Goal: Task Accomplishment & Management: Complete application form

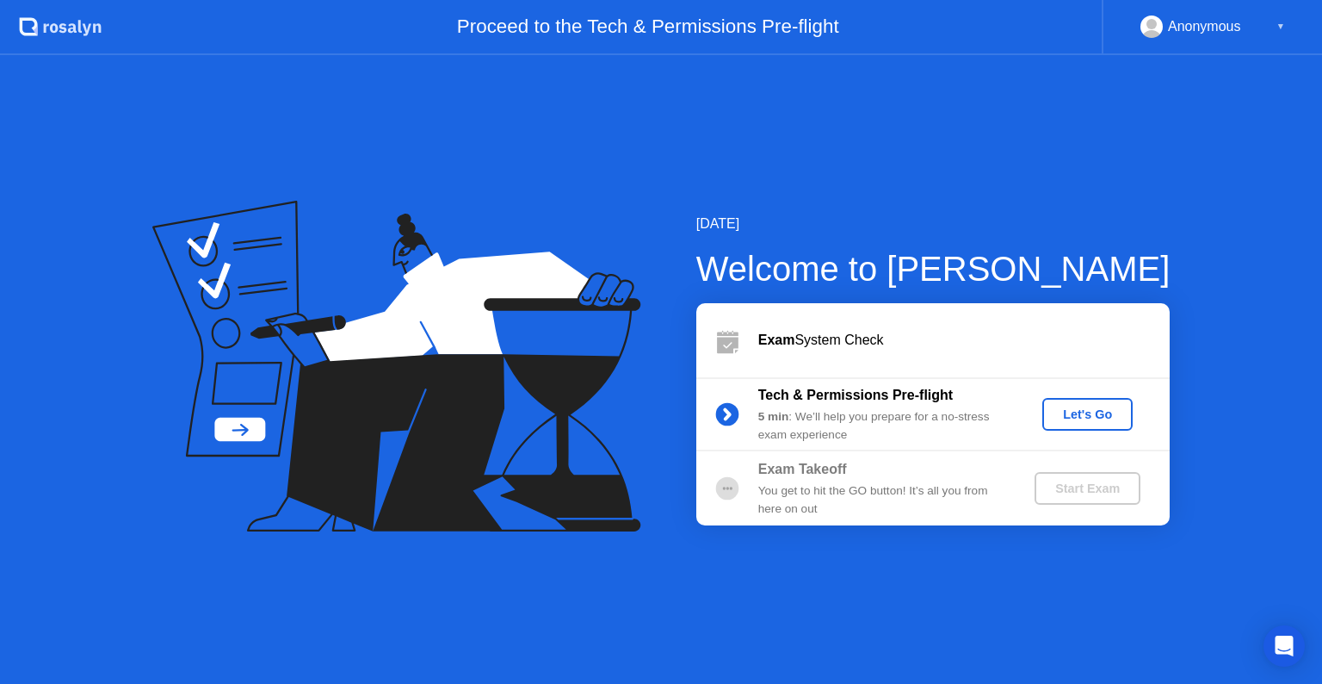
click at [1078, 416] on div "Let's Go" at bounding box center [1087, 414] width 77 height 14
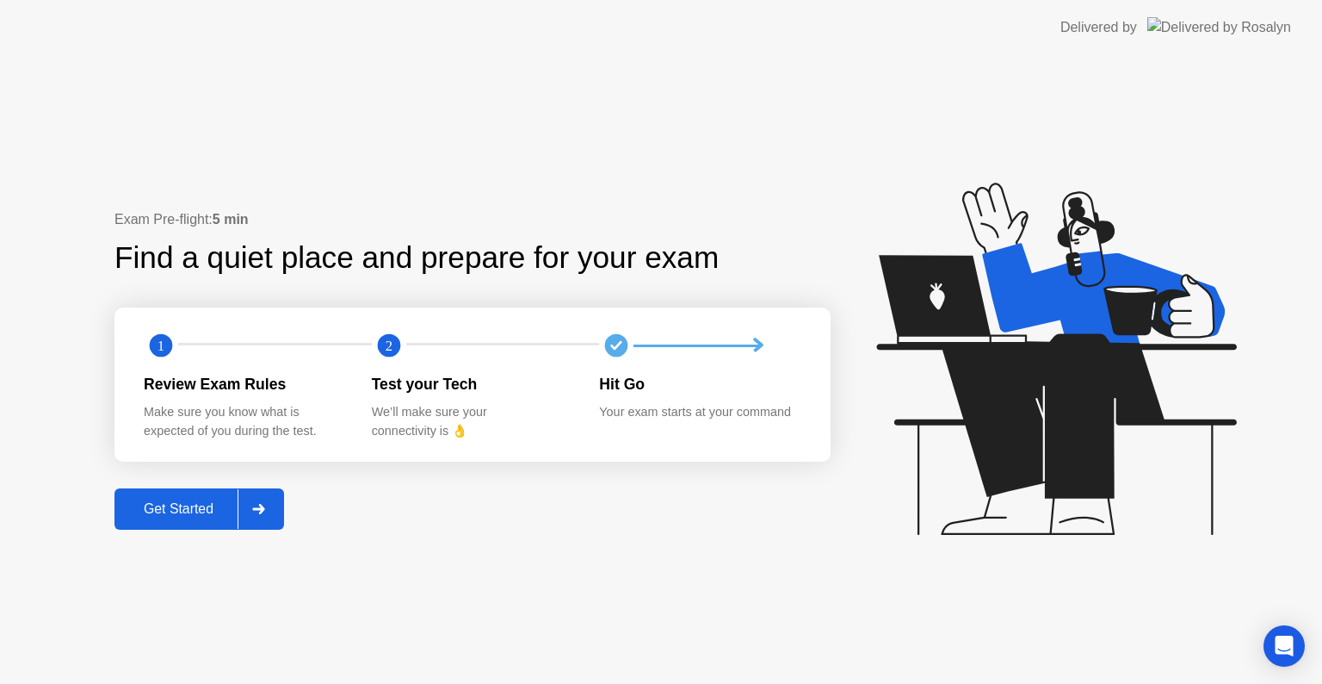
click at [173, 503] on div "Get Started" at bounding box center [179, 508] width 118 height 15
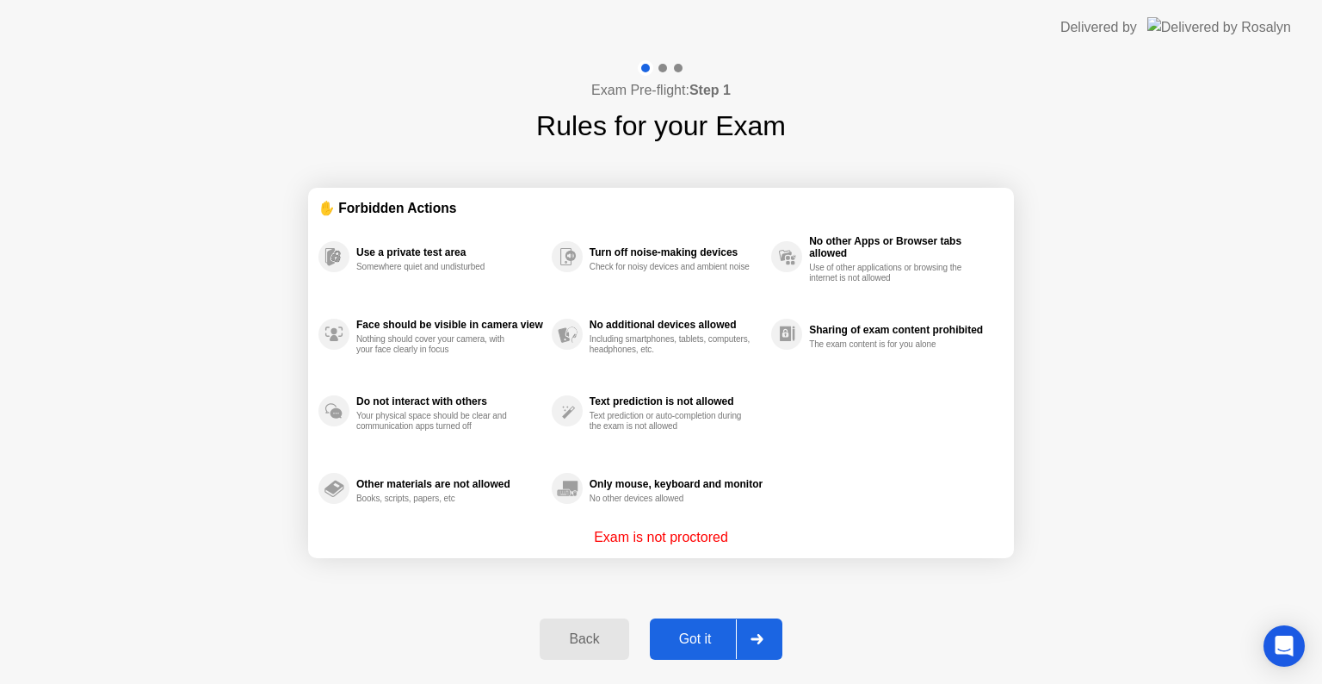
click at [691, 639] on div "Got it" at bounding box center [695, 638] width 81 height 15
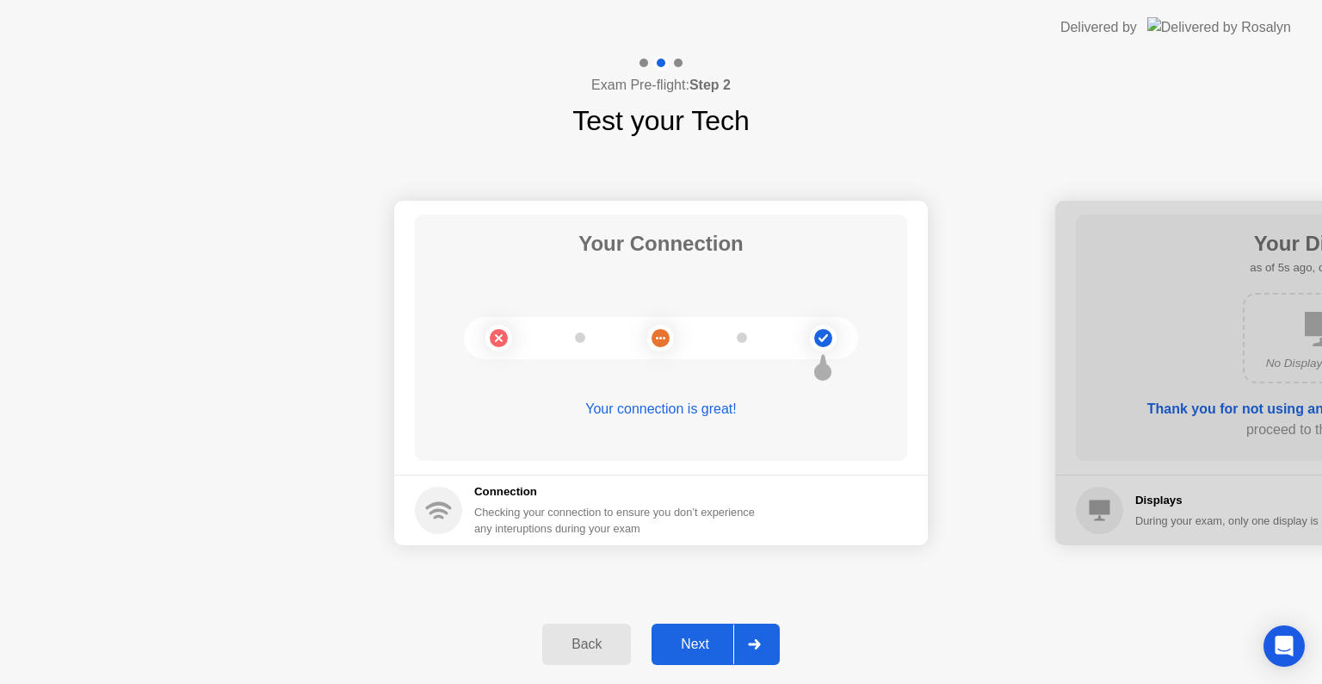
click at [699, 640] on div "Next" at bounding box center [695, 643] width 77 height 15
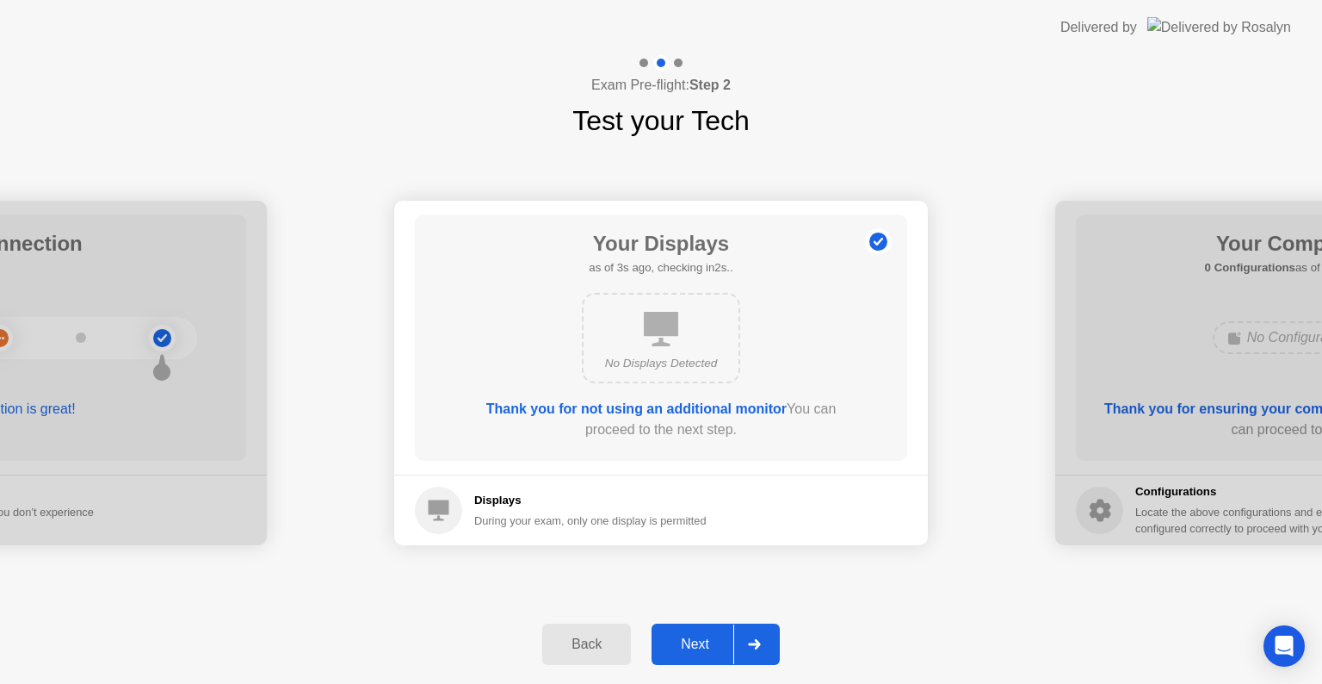
click at [699, 640] on div "Next" at bounding box center [695, 643] width 77 height 15
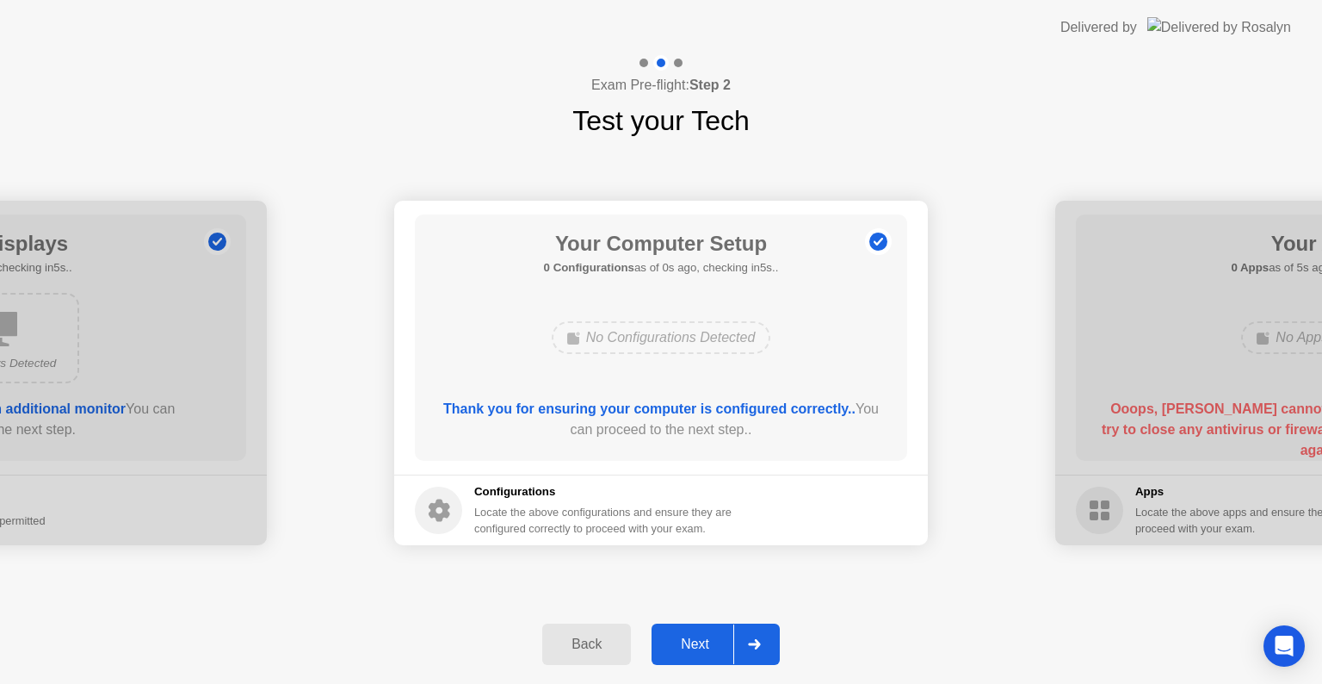
click at [698, 640] on div "Next" at bounding box center [695, 643] width 77 height 15
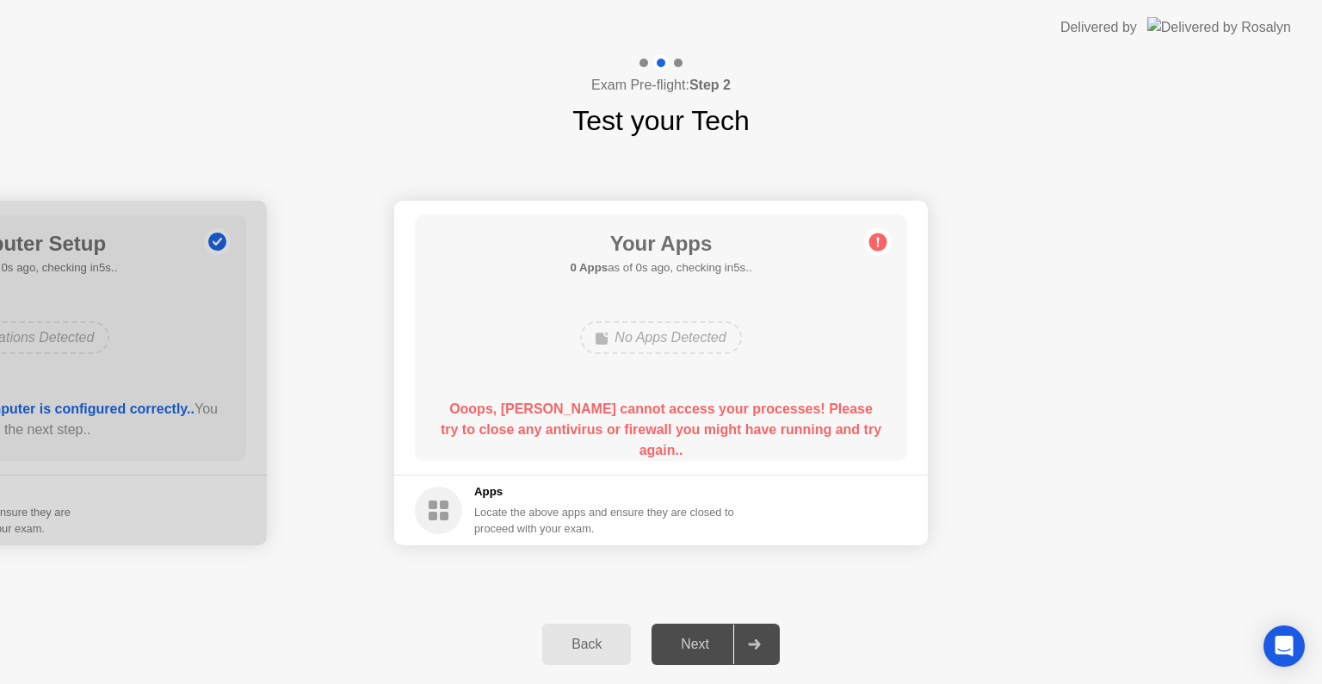
click at [750, 648] on div at bounding box center [753, 644] width 41 height 40
click at [664, 647] on div "Next" at bounding box center [695, 643] width 77 height 15
click at [706, 649] on div "Next" at bounding box center [695, 643] width 77 height 15
click at [748, 644] on div at bounding box center [753, 644] width 41 height 40
click at [697, 636] on div "Next" at bounding box center [695, 643] width 77 height 15
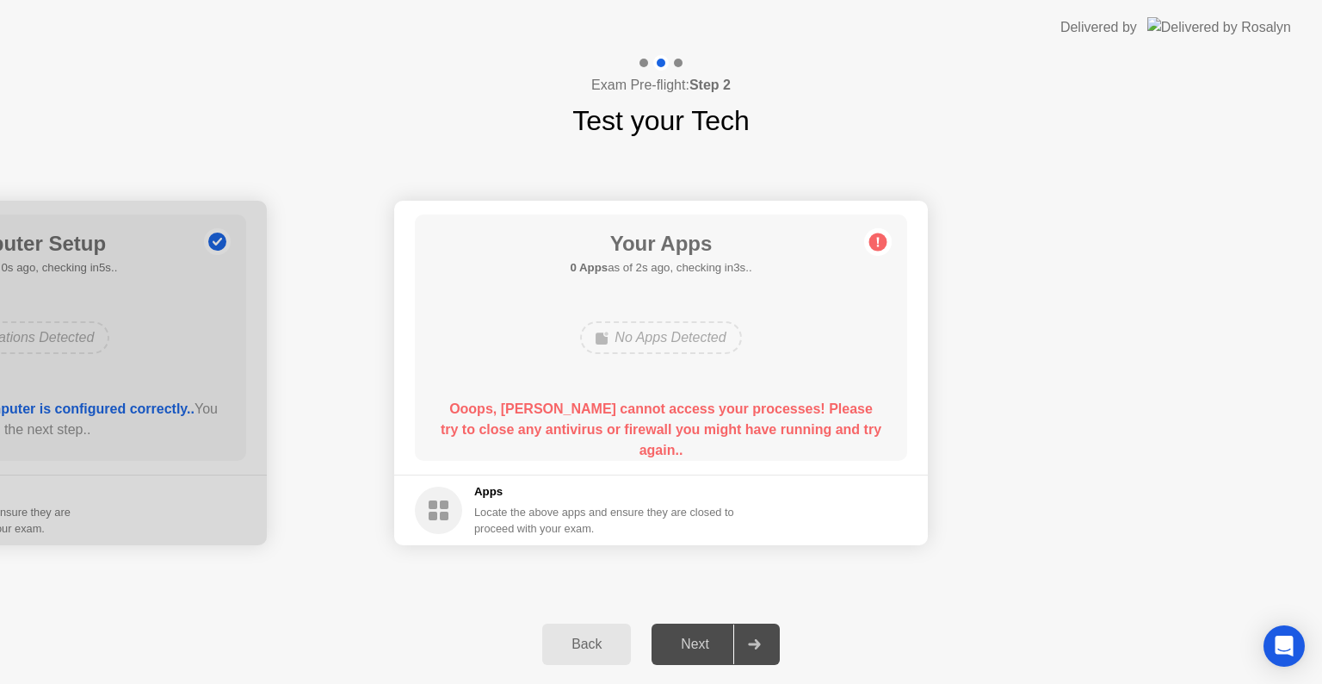
click at [437, 503] on circle at bounding box center [438, 509] width 47 height 47
click at [875, 244] on circle at bounding box center [878, 242] width 18 height 18
click at [1300, 641] on div "Open Intercom Messenger" at bounding box center [1285, 646] width 46 height 46
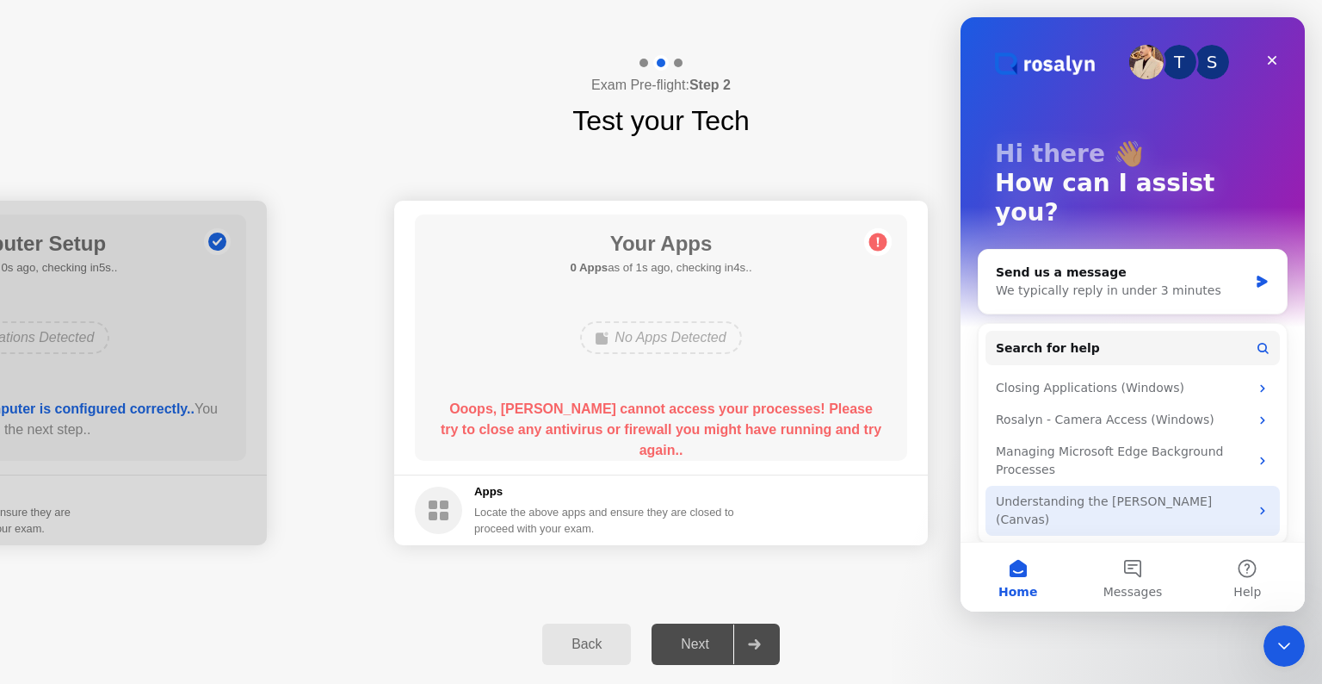
click at [1216, 492] on div "Understanding the Rosalyn Dashboard (Canvas)" at bounding box center [1122, 510] width 253 height 36
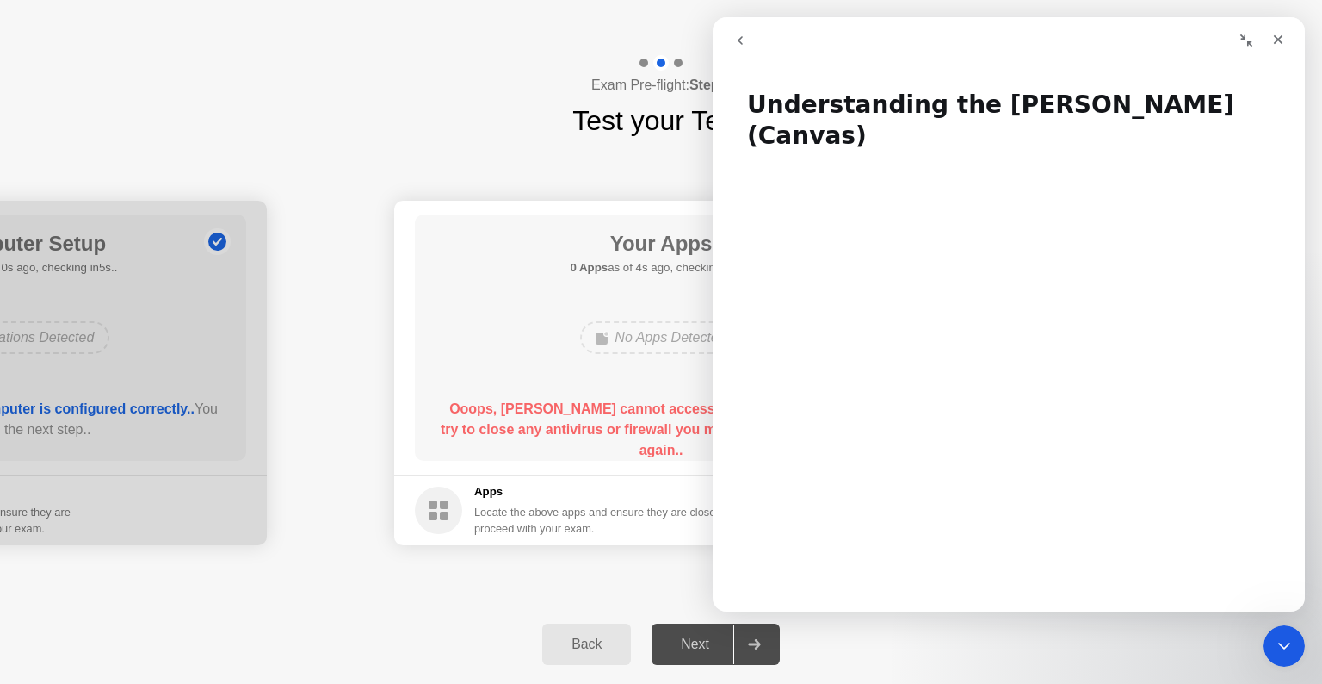
click at [747, 41] on button "go back" at bounding box center [740, 40] width 33 height 33
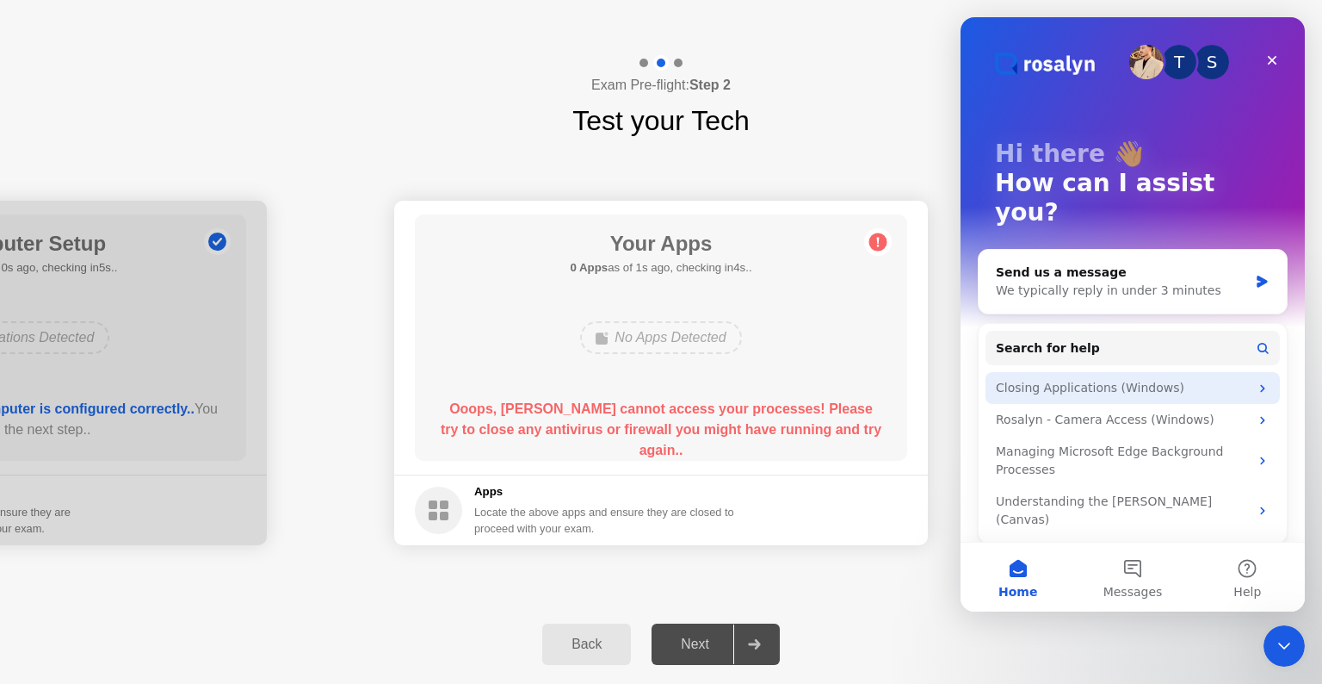
click at [1188, 379] on div "Closing Applications (Windows)" at bounding box center [1122, 388] width 253 height 18
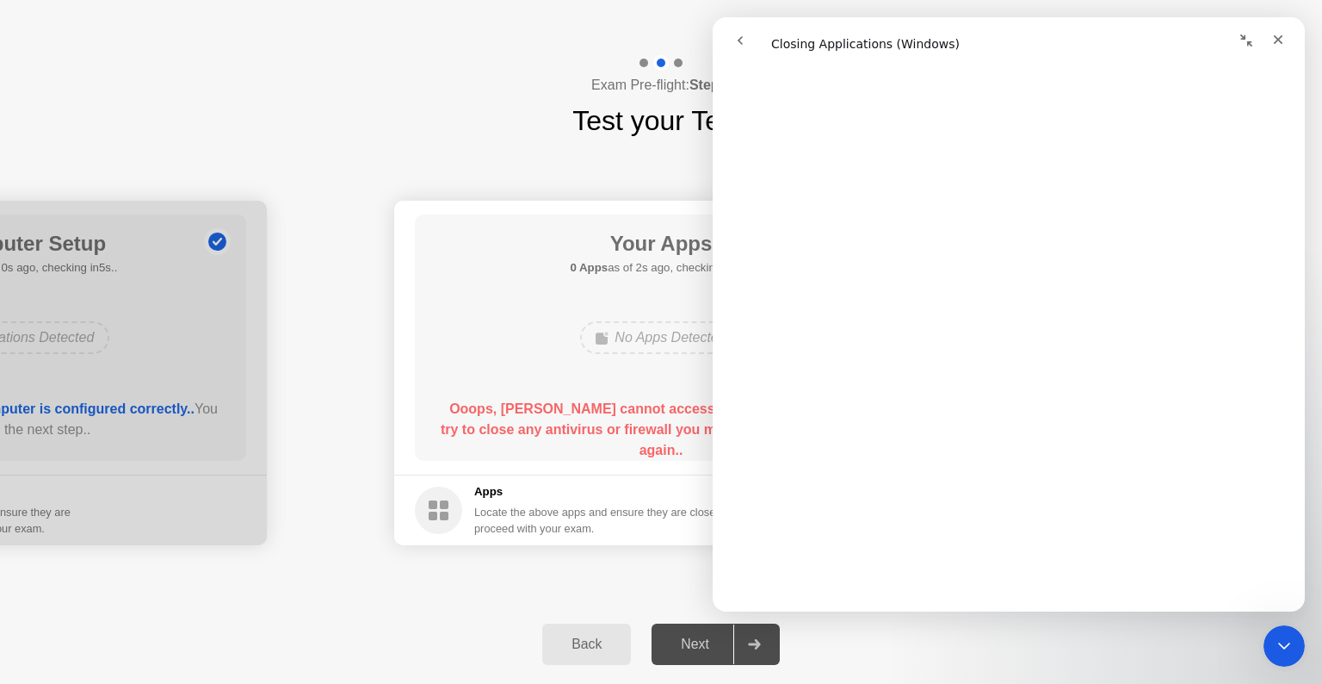
scroll to position [517, 0]
click at [655, 585] on div "Your Connection Your connection is great! Connection Checking your connection t…" at bounding box center [661, 372] width 1322 height 463
click at [537, 305] on div "Your Apps 0 Apps as of 4s ago, checking in1s.. No Apps Detected Ooops, Rosalyn …" at bounding box center [661, 337] width 492 height 246
click at [1250, 45] on icon "Collapse window" at bounding box center [1247, 40] width 12 height 12
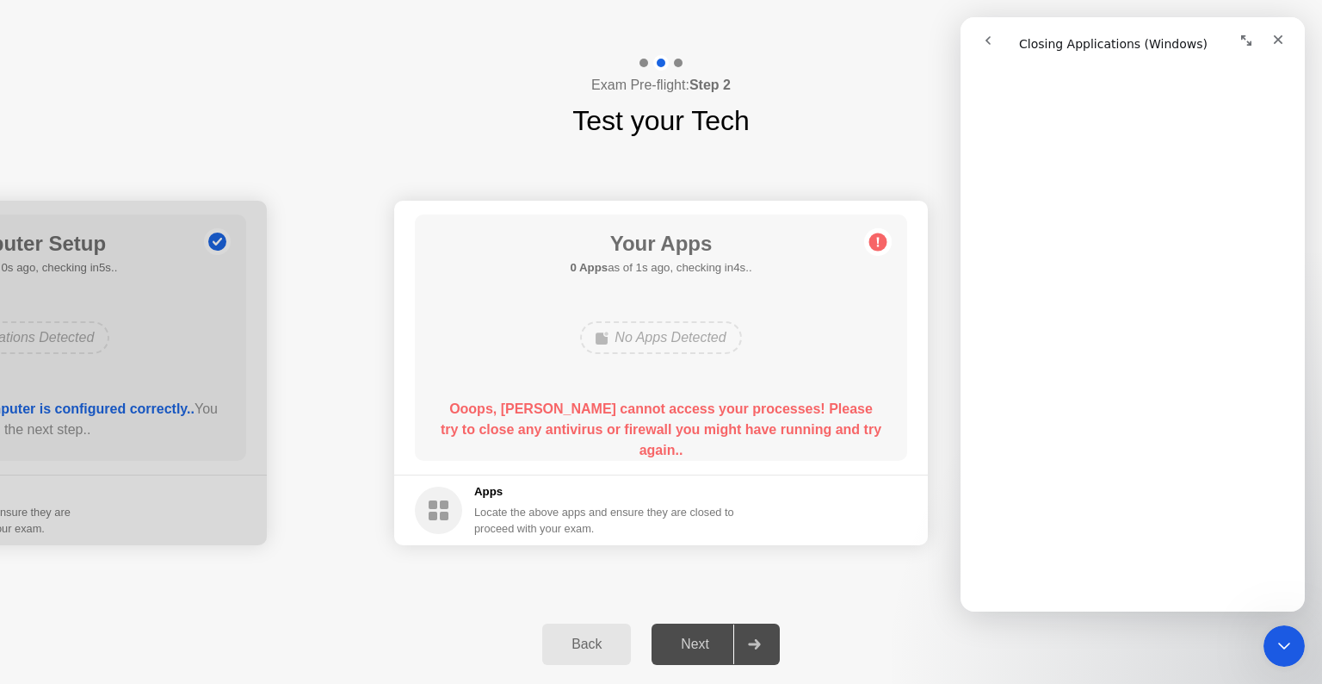
scroll to position [1228, 0]
click at [927, 592] on div "Your Connection Your connection is great! Connection Checking your connection t…" at bounding box center [661, 372] width 1322 height 463
click at [1263, 643] on div "Close Intercom Messenger" at bounding box center [1281, 642] width 41 height 41
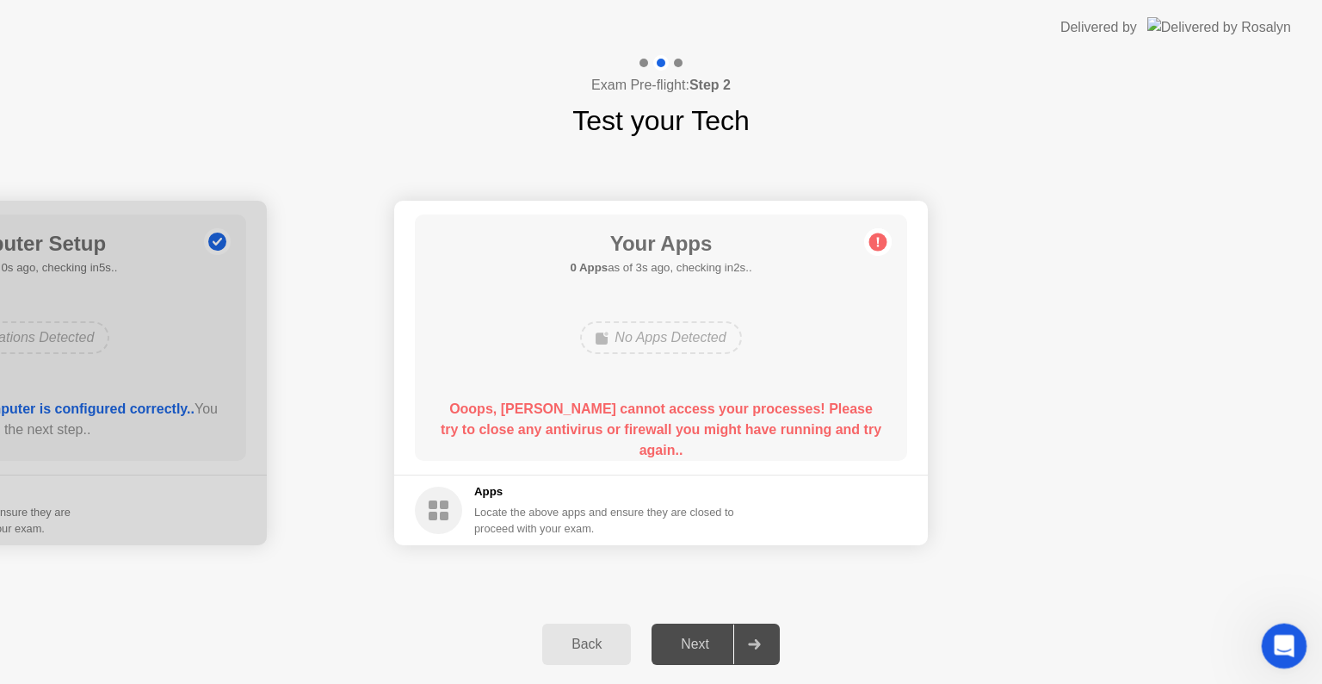
scroll to position [0, 0]
click at [876, 232] on icon at bounding box center [878, 242] width 28 height 28
click at [876, 238] on circle at bounding box center [878, 242] width 18 height 18
click at [727, 507] on div "Locate the above apps and ensure they are closed to proceed with your exam." at bounding box center [604, 520] width 261 height 33
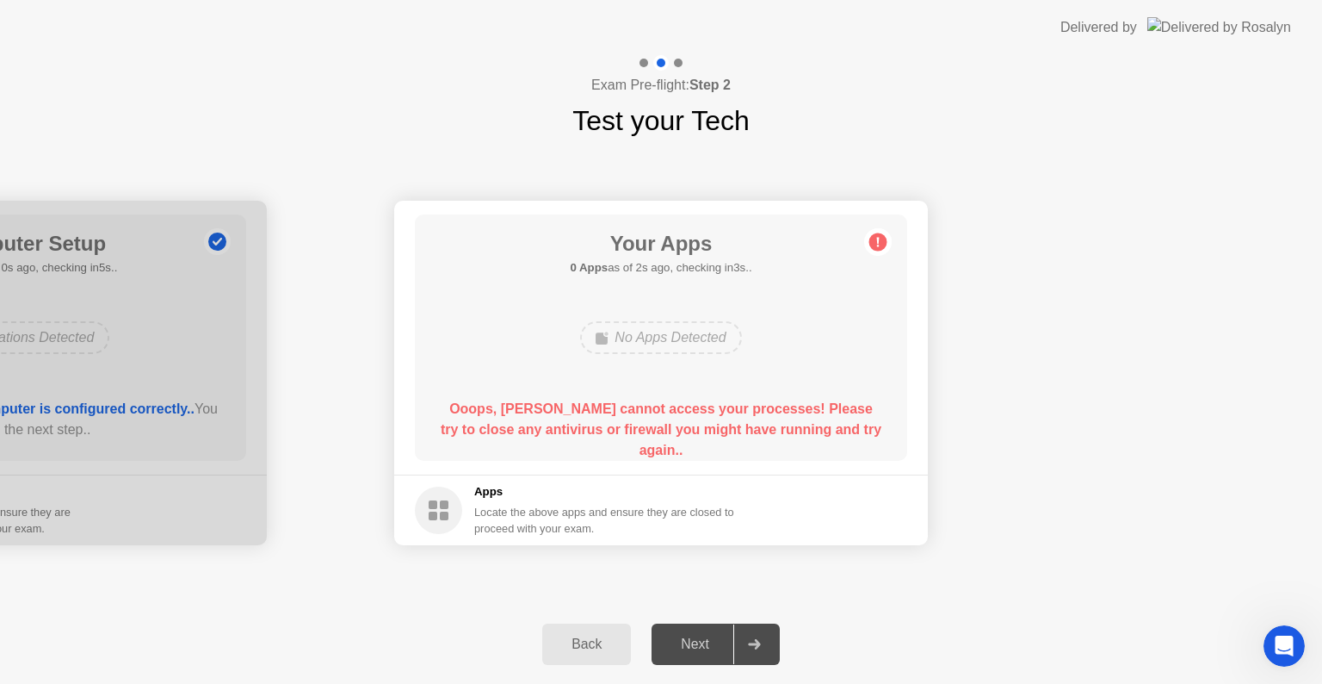
click at [727, 506] on div "Locate the above apps and ensure they are closed to proceed with your exam." at bounding box center [604, 520] width 261 height 33
click at [599, 506] on div "Locate the above apps and ensure they are closed to proceed with your exam." at bounding box center [604, 520] width 261 height 33
click at [751, 636] on div at bounding box center [753, 644] width 41 height 40
click at [775, 637] on div at bounding box center [753, 644] width 41 height 40
click at [681, 638] on div "Next" at bounding box center [695, 643] width 77 height 15
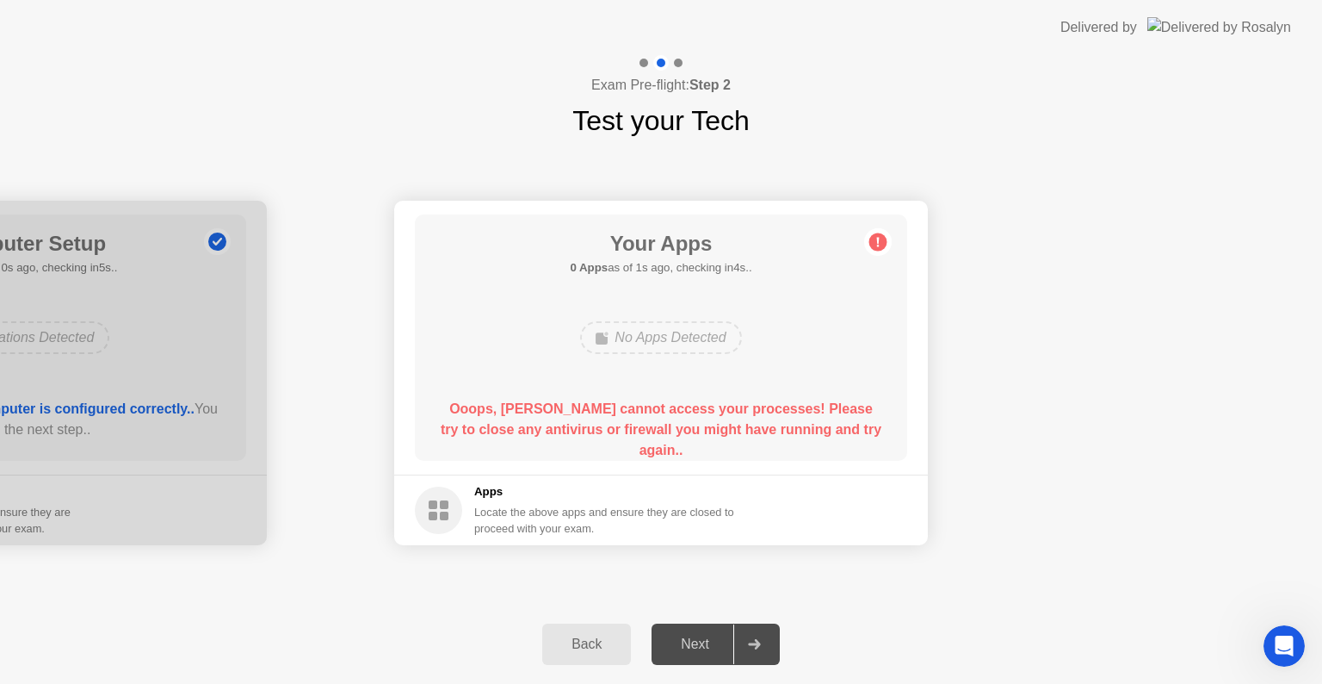
click at [569, 637] on div "Back" at bounding box center [587, 643] width 78 height 15
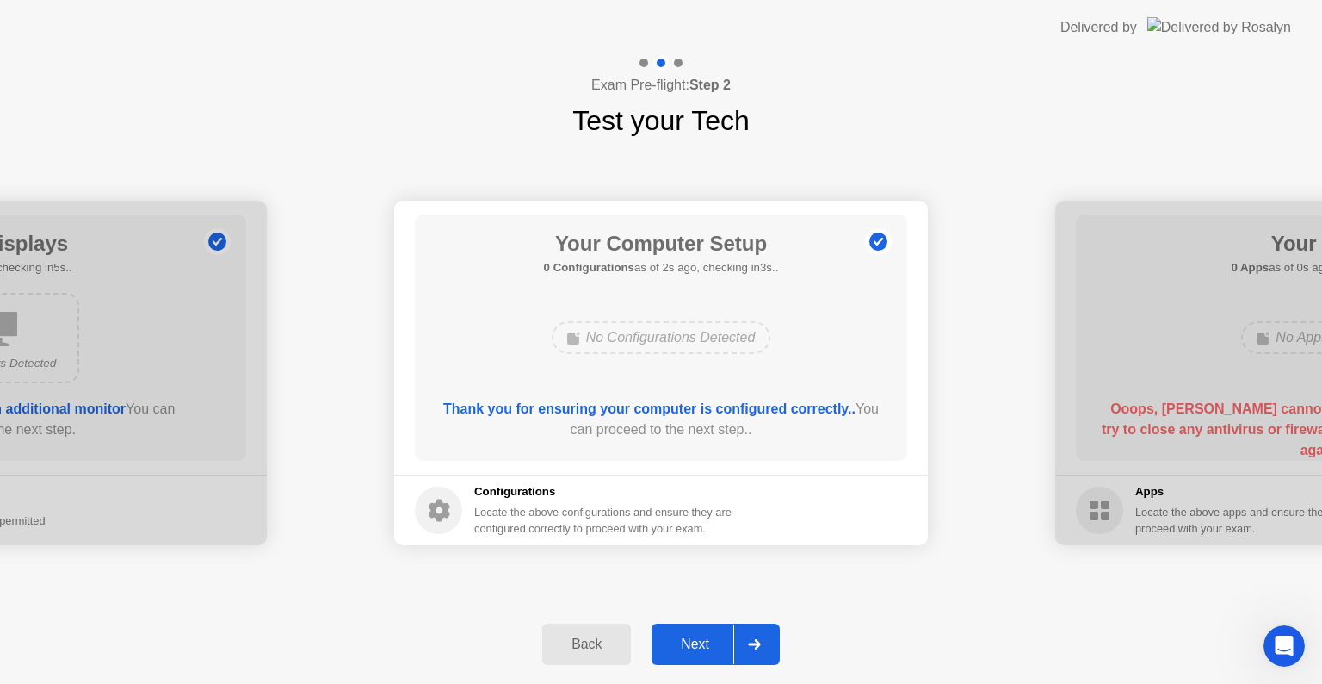
click at [764, 647] on div at bounding box center [753, 644] width 41 height 40
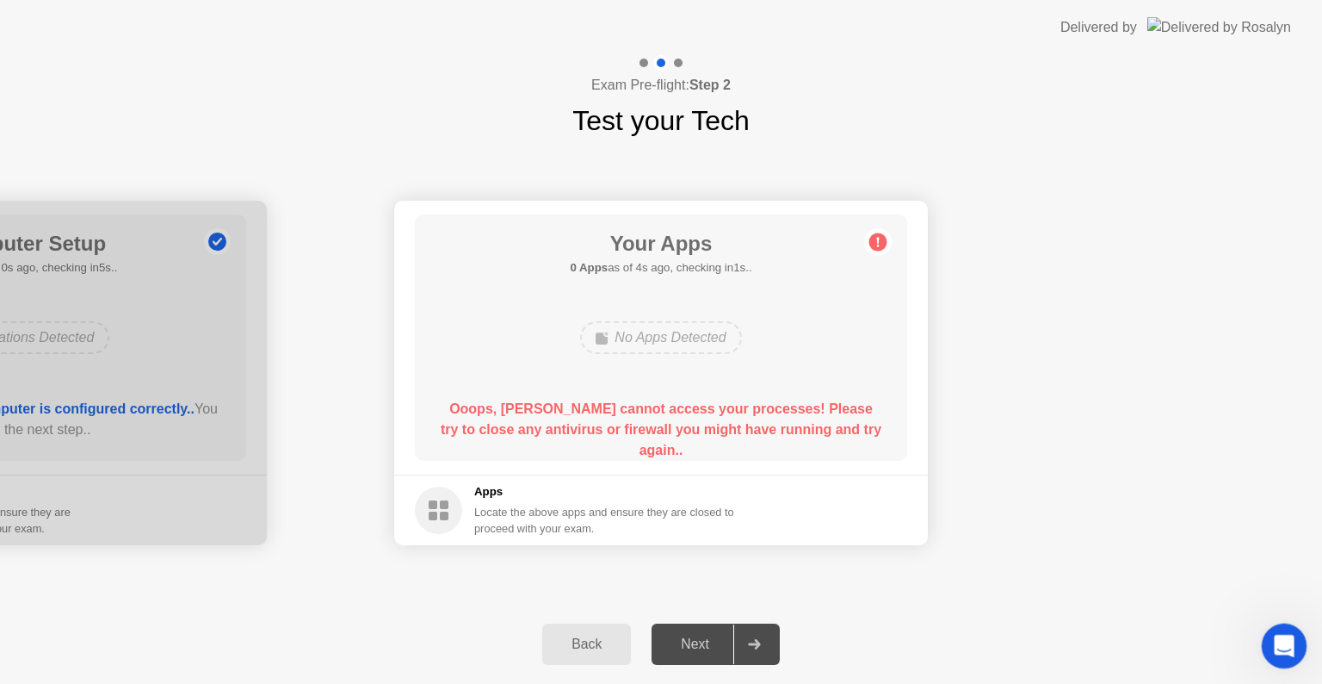
click at [1274, 653] on div "Open Intercom Messenger" at bounding box center [1281, 643] width 57 height 57
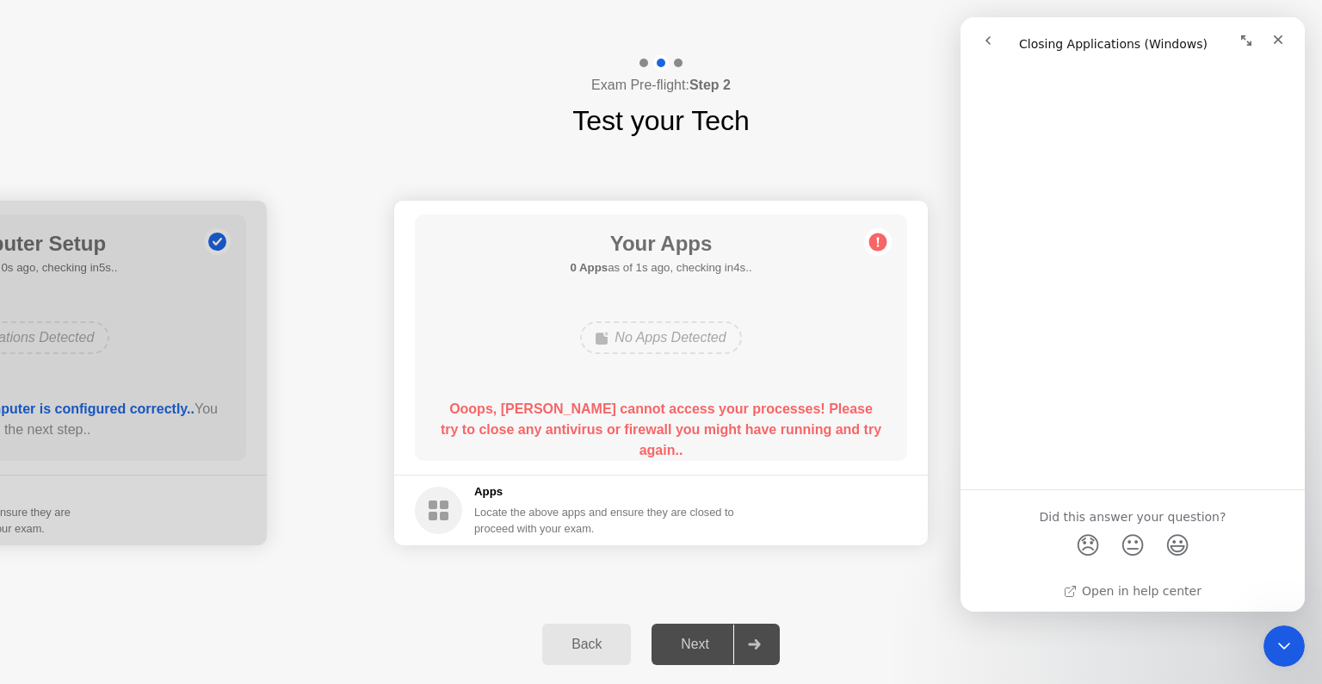
scroll to position [1590, 0]
click at [1086, 554] on span "😞" at bounding box center [1089, 540] width 34 height 46
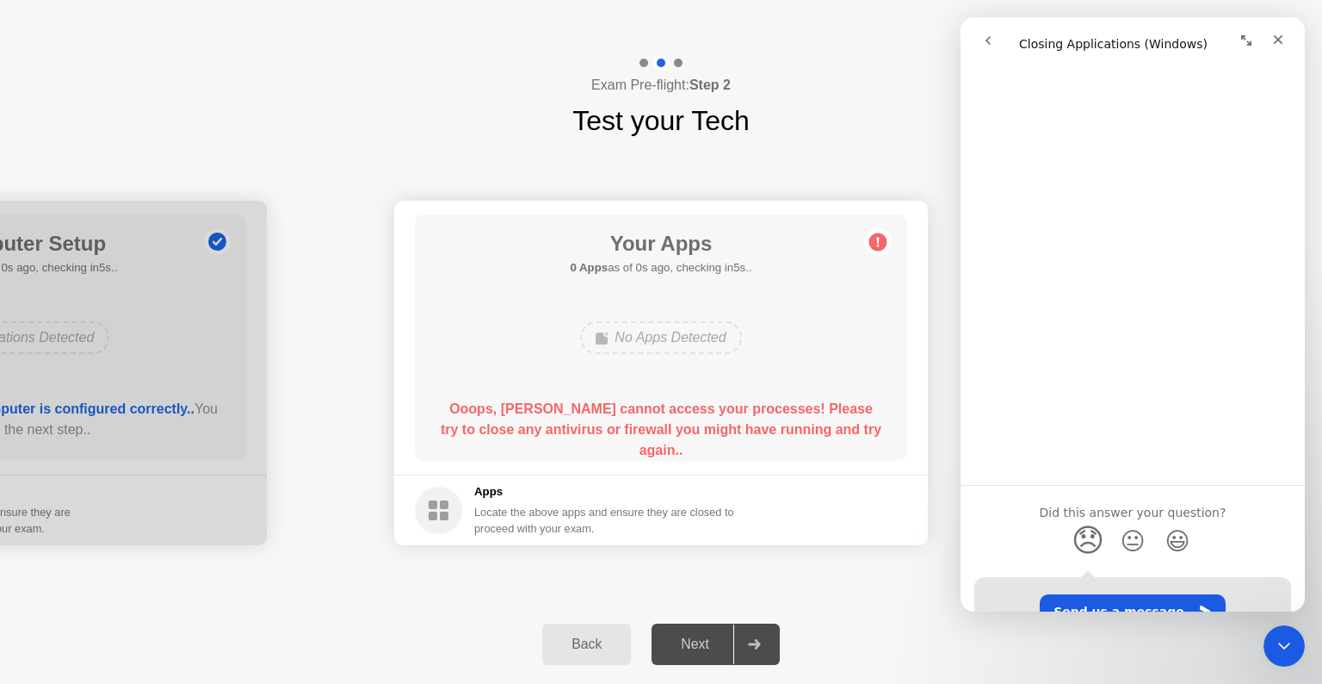
scroll to position [1709, 0]
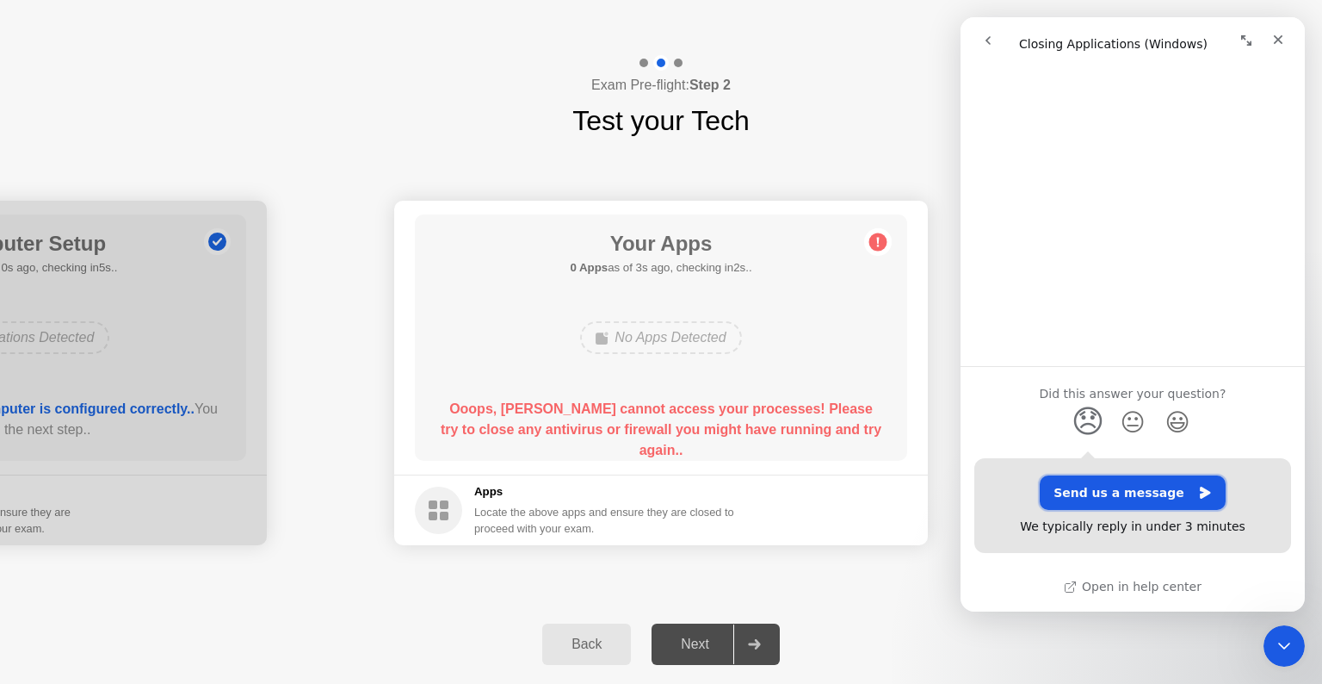
click at [1119, 489] on button "Send us a message" at bounding box center [1133, 492] width 186 height 34
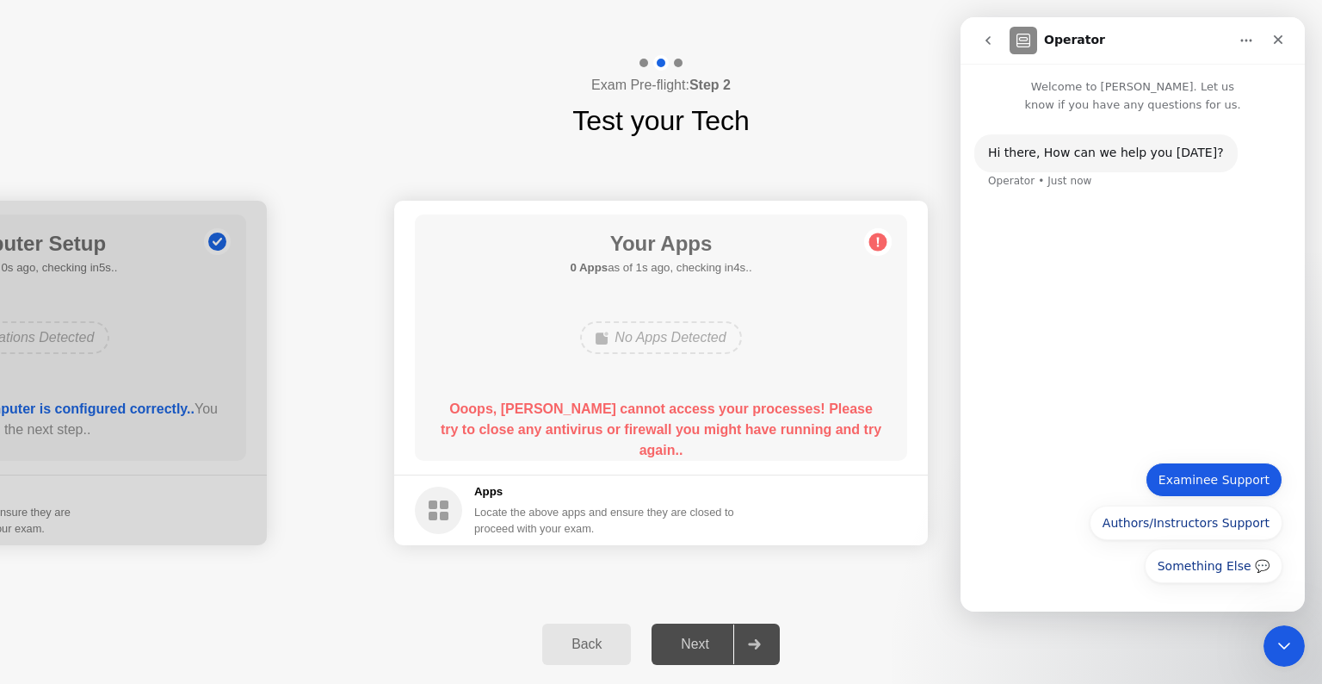
click at [1205, 484] on button "Examinee Support" at bounding box center [1214, 479] width 137 height 34
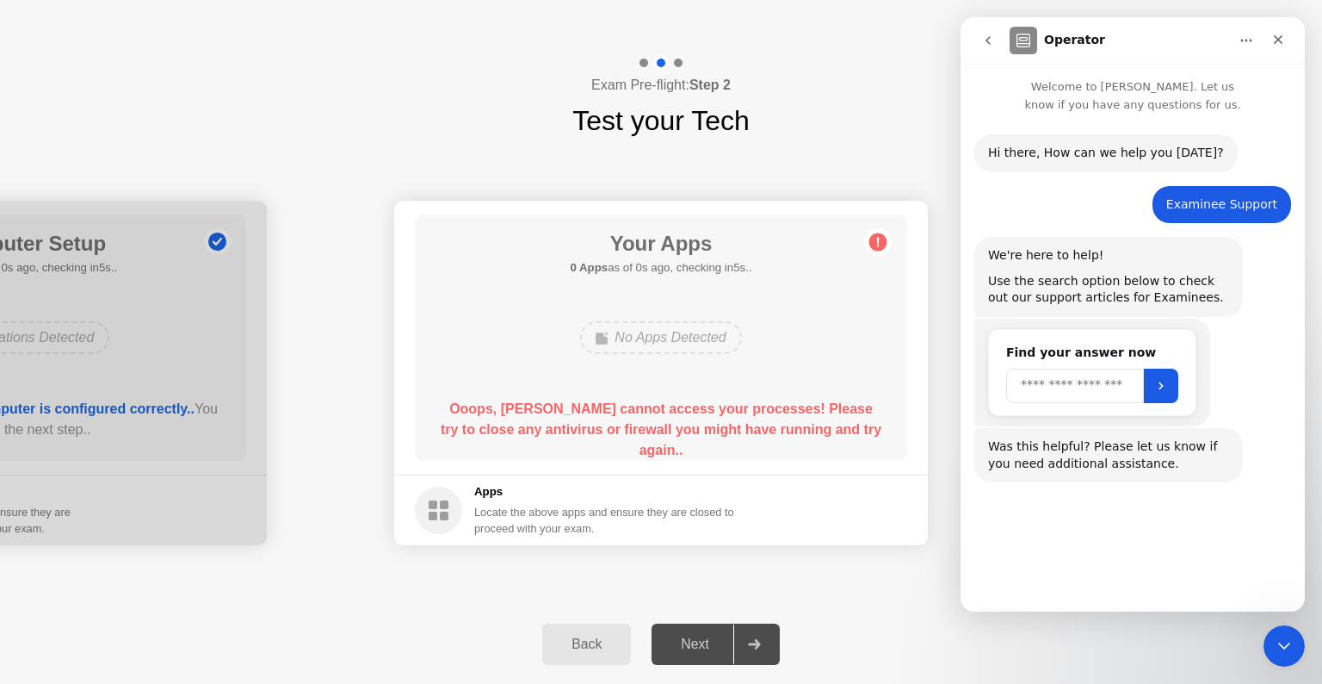
click at [1119, 391] on input "Search" at bounding box center [1075, 385] width 138 height 34
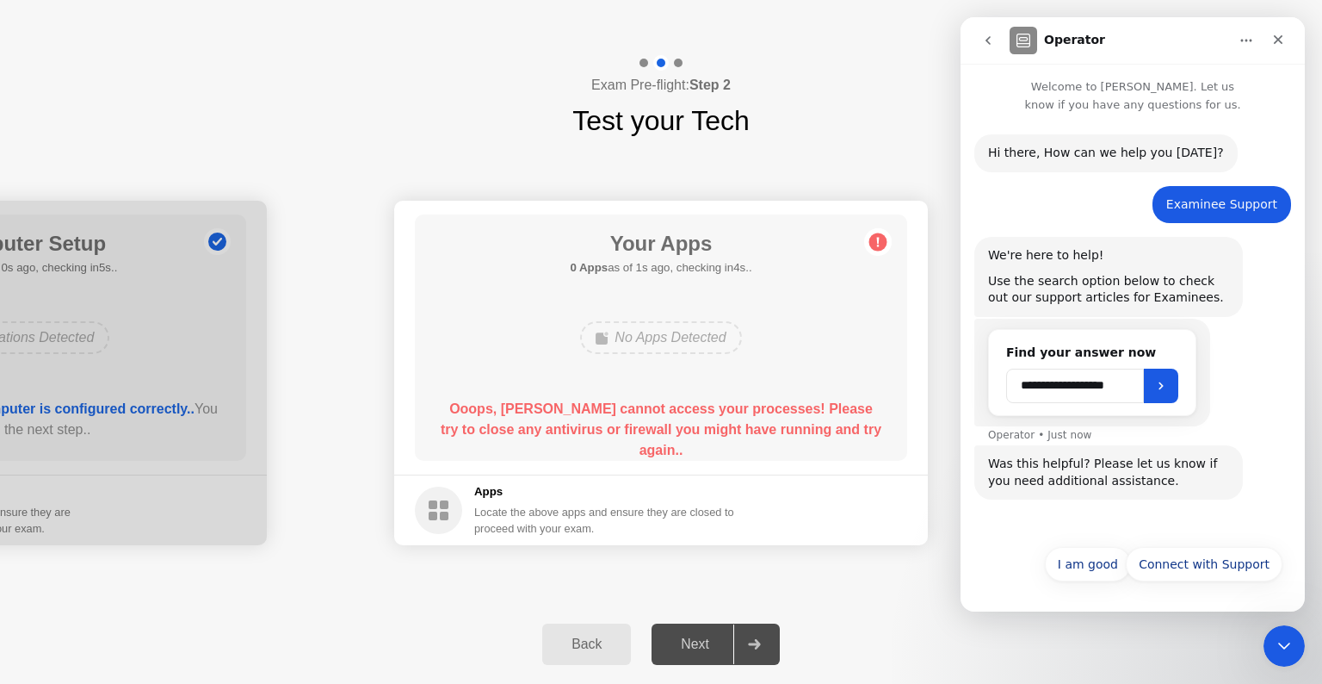
type input "**********"
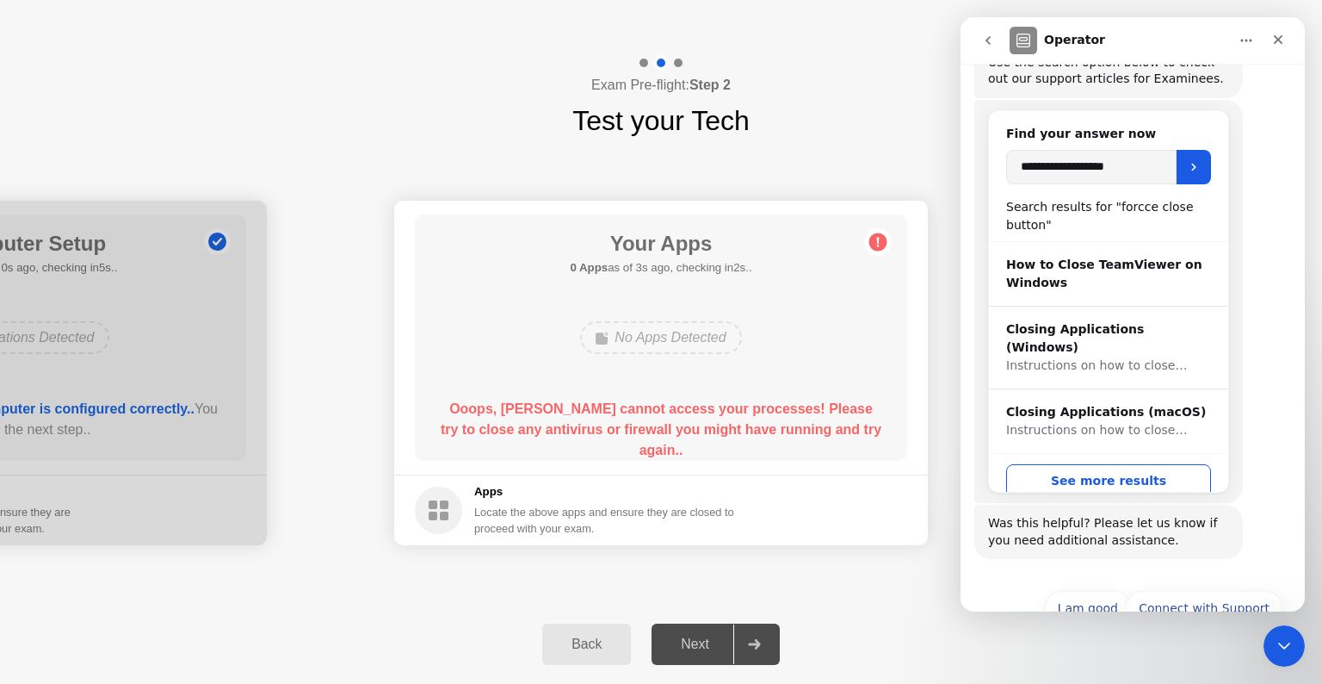
scroll to position [263, 0]
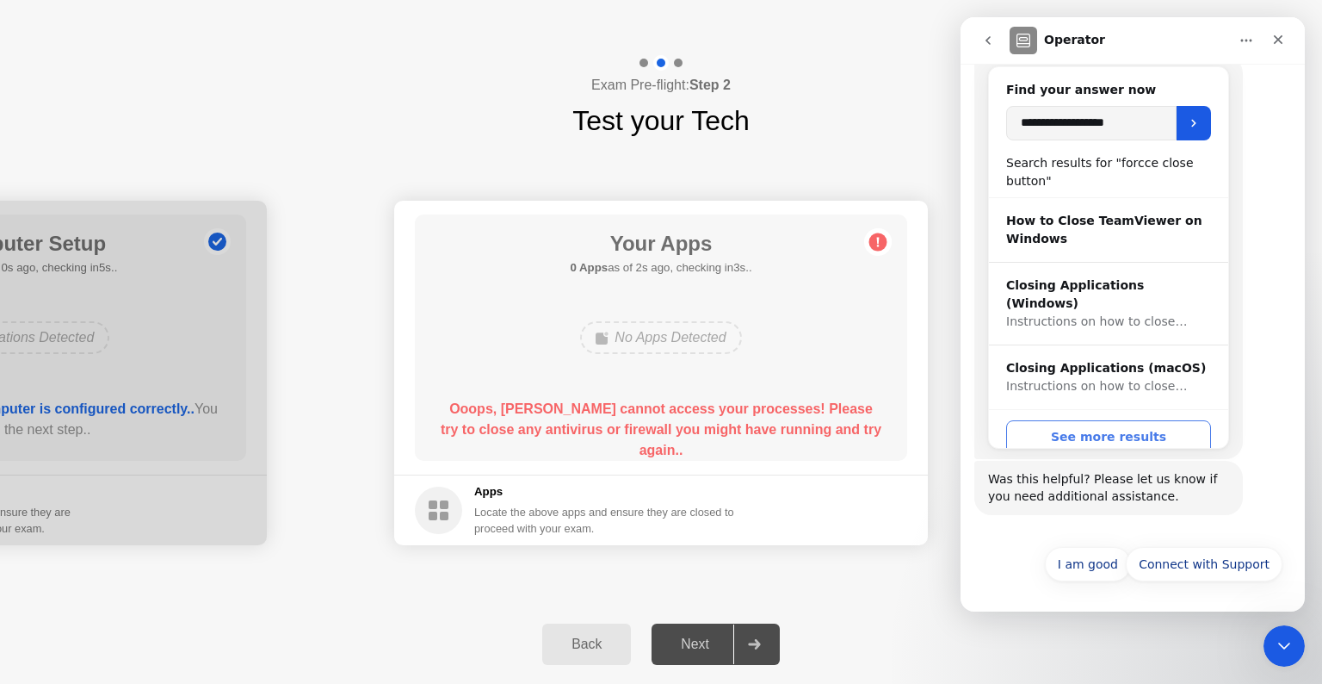
click at [1156, 423] on button "See more results" at bounding box center [1108, 437] width 205 height 34
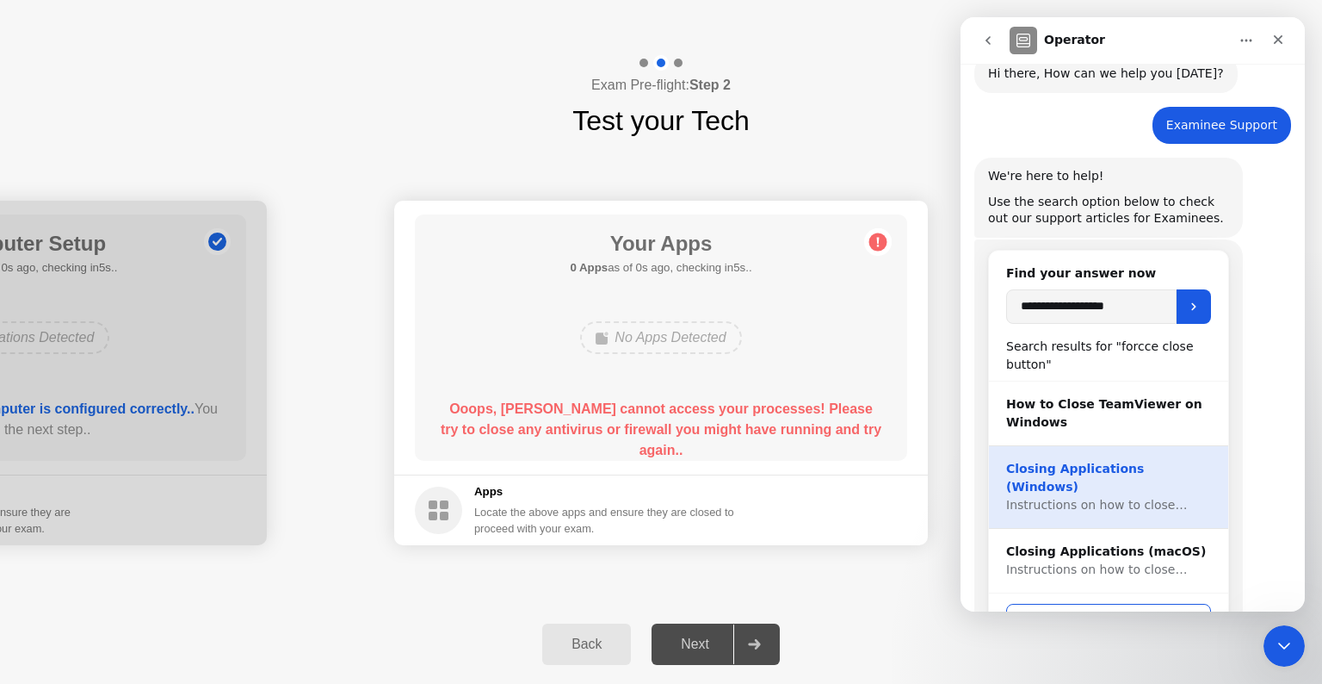
scroll to position [22, 0]
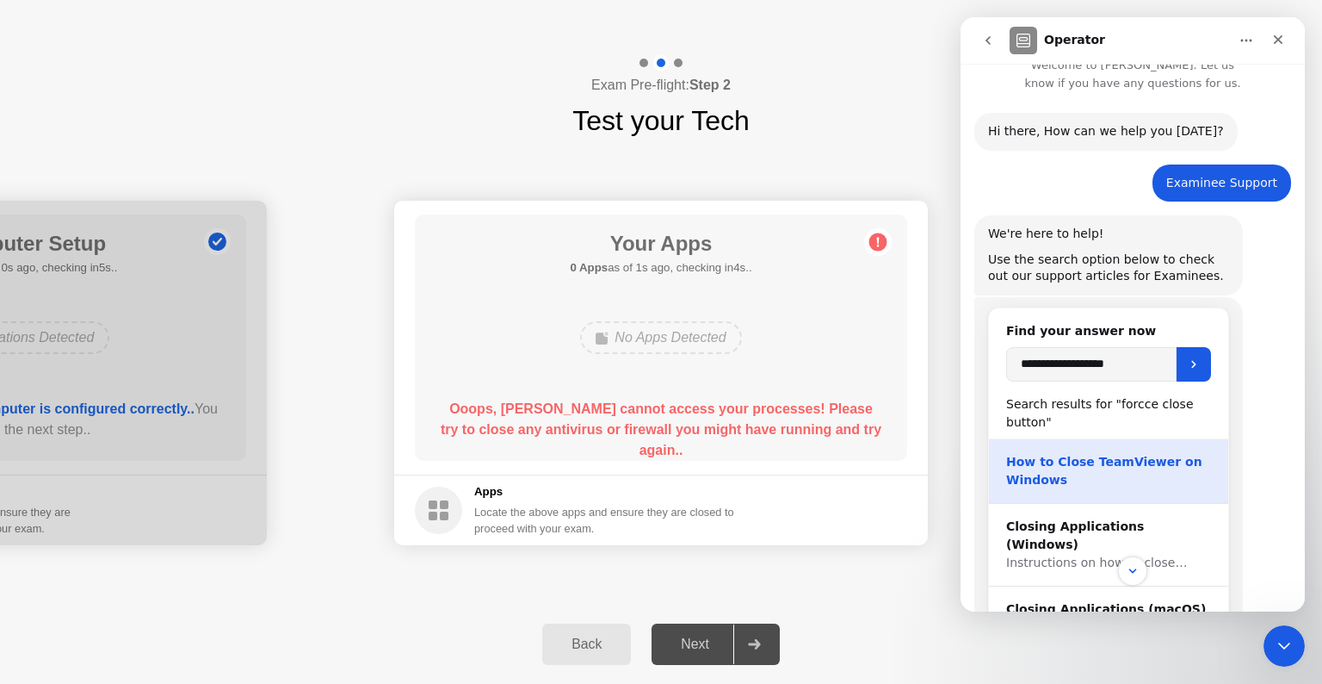
click at [1129, 470] on div "How to Close TeamViewer on Windows" at bounding box center [1108, 471] width 205 height 36
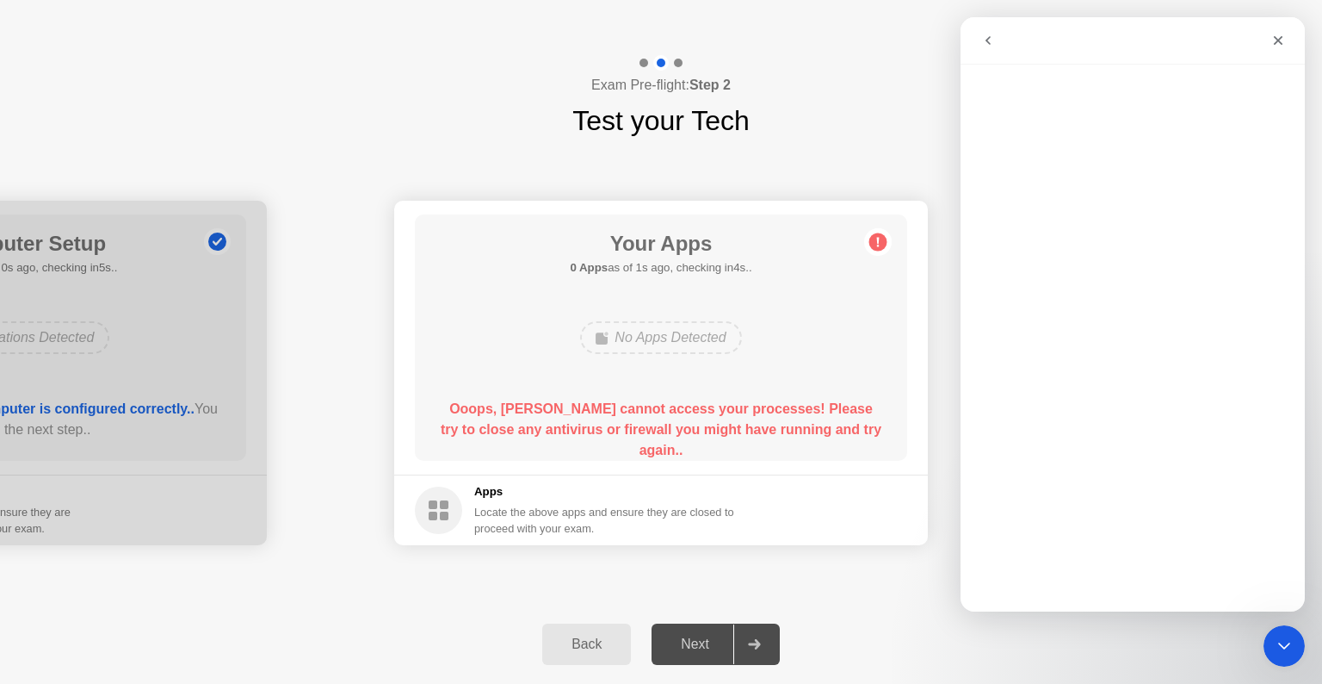
scroll to position [0, 0]
click at [461, 506] on icon at bounding box center [438, 509] width 47 height 47
click at [448, 513] on rect at bounding box center [444, 515] width 9 height 9
click at [684, 517] on div "Locate the above apps and ensure they are closed to proceed with your exam." at bounding box center [604, 520] width 261 height 33
click at [735, 504] on div "Locate the above apps and ensure they are closed to proceed with your exam." at bounding box center [604, 520] width 261 height 33
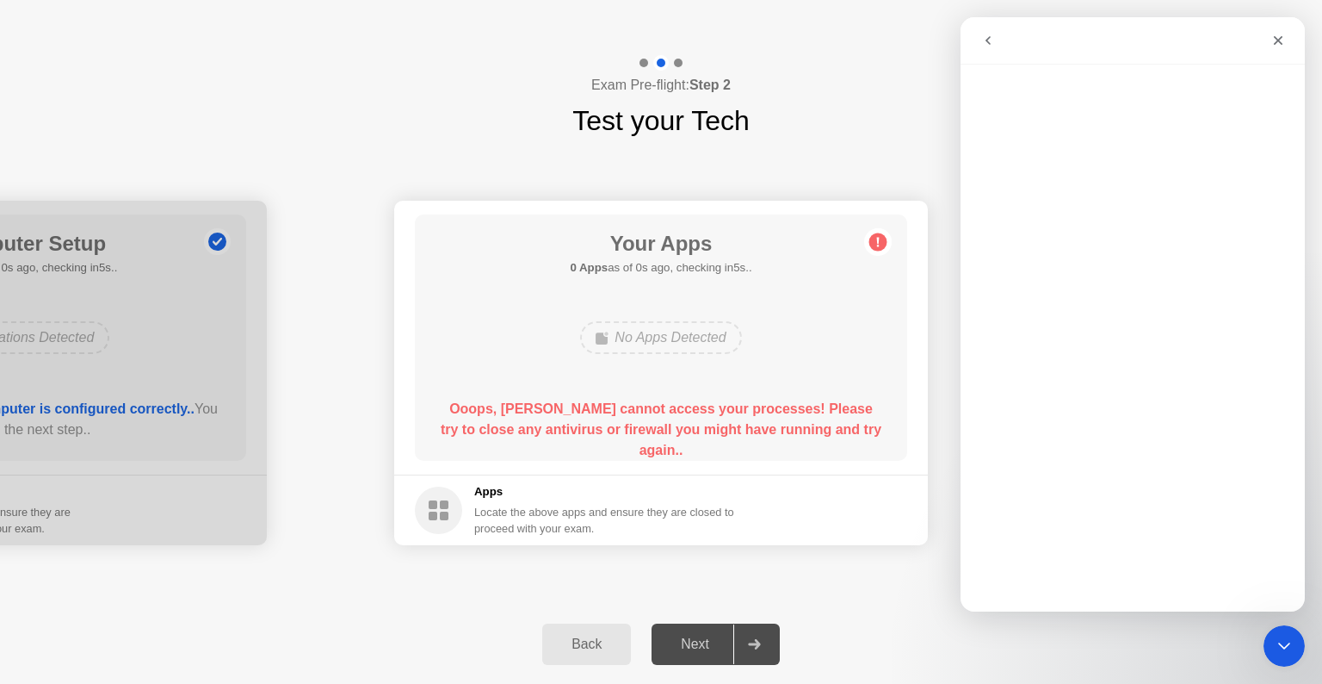
click at [788, 489] on footer "Apps Locate the above apps and ensure they are closed to proceed with your exam." at bounding box center [661, 509] width 534 height 71
click at [1286, 40] on div "Close" at bounding box center [1278, 40] width 31 height 31
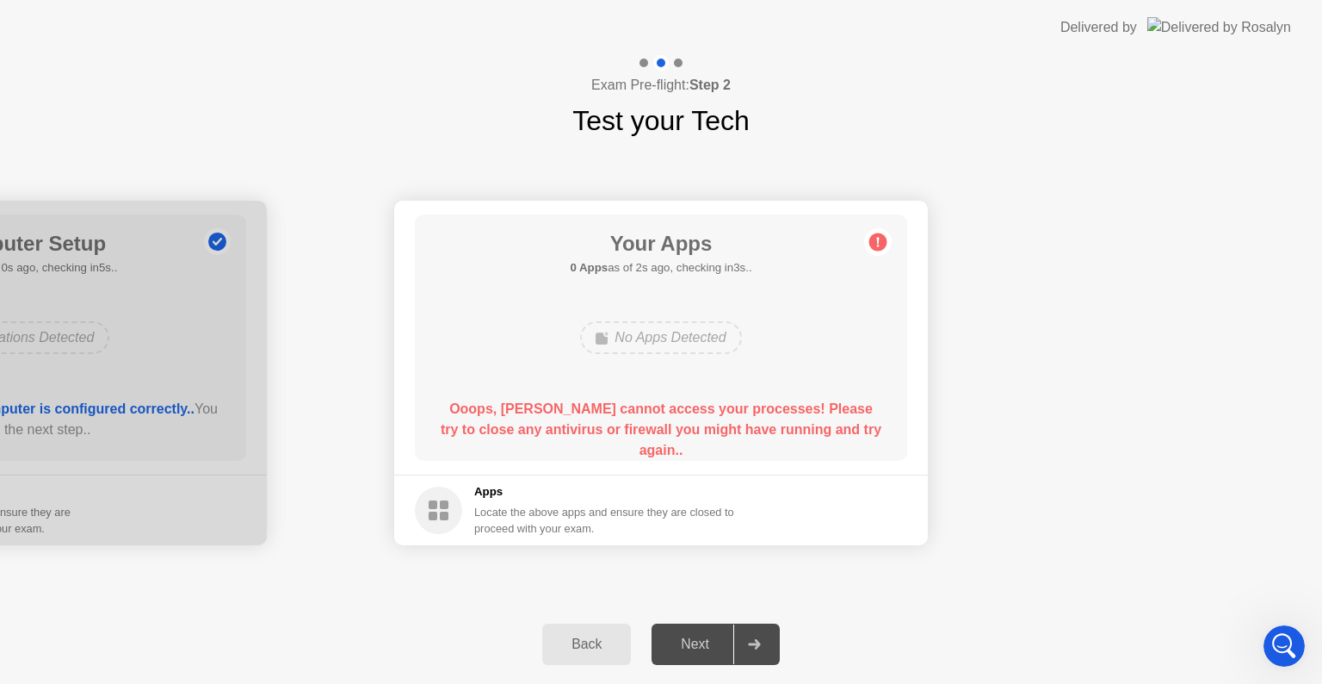
click at [877, 239] on icon at bounding box center [878, 242] width 3 height 9
click at [714, 344] on div "No Apps Detected" at bounding box center [660, 337] width 161 height 33
click at [713, 344] on div "No Apps Detected" at bounding box center [660, 337] width 161 height 33
click at [679, 426] on b "Ooops, [PERSON_NAME] cannot access your processes! Please try to close any anti…" at bounding box center [661, 429] width 441 height 56
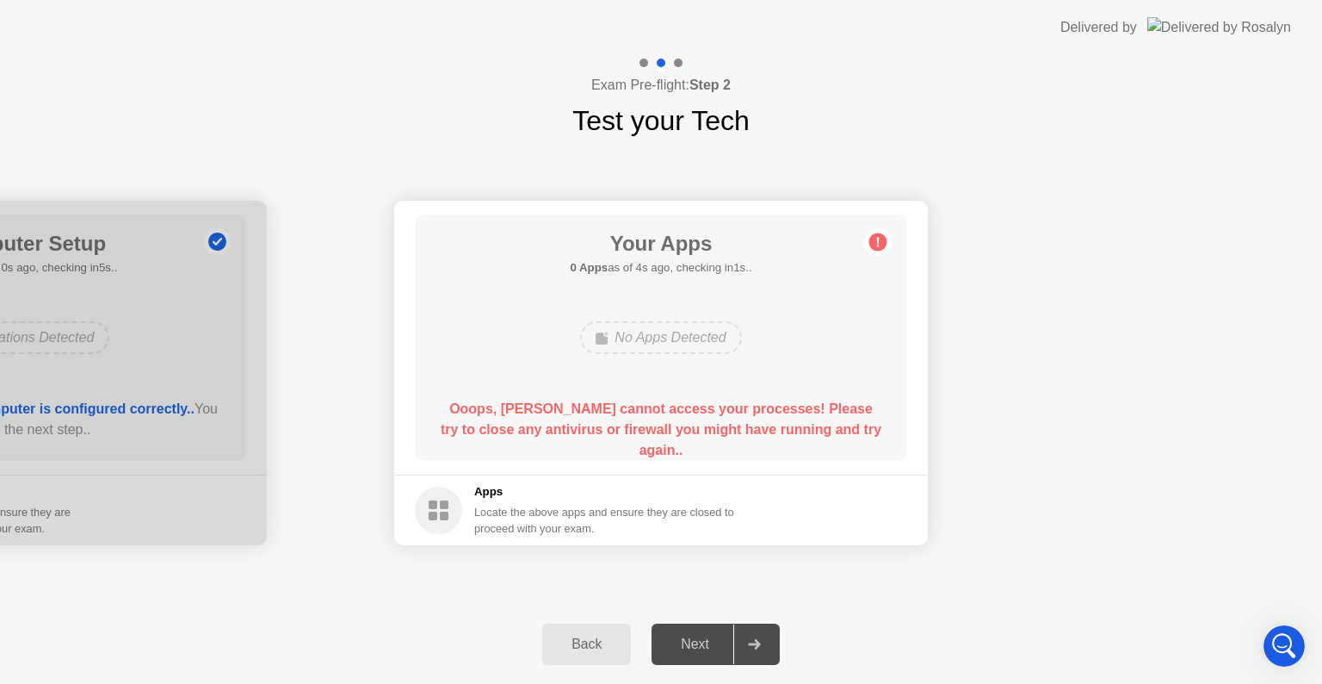
click at [679, 426] on b "Ooops, [PERSON_NAME] cannot access your processes! Please try to close any anti…" at bounding box center [661, 429] width 441 height 56
click at [527, 494] on h5 "Apps" at bounding box center [604, 491] width 261 height 17
click at [518, 494] on h5 "Apps" at bounding box center [604, 491] width 261 height 17
click at [482, 496] on h5 "Apps" at bounding box center [604, 491] width 261 height 17
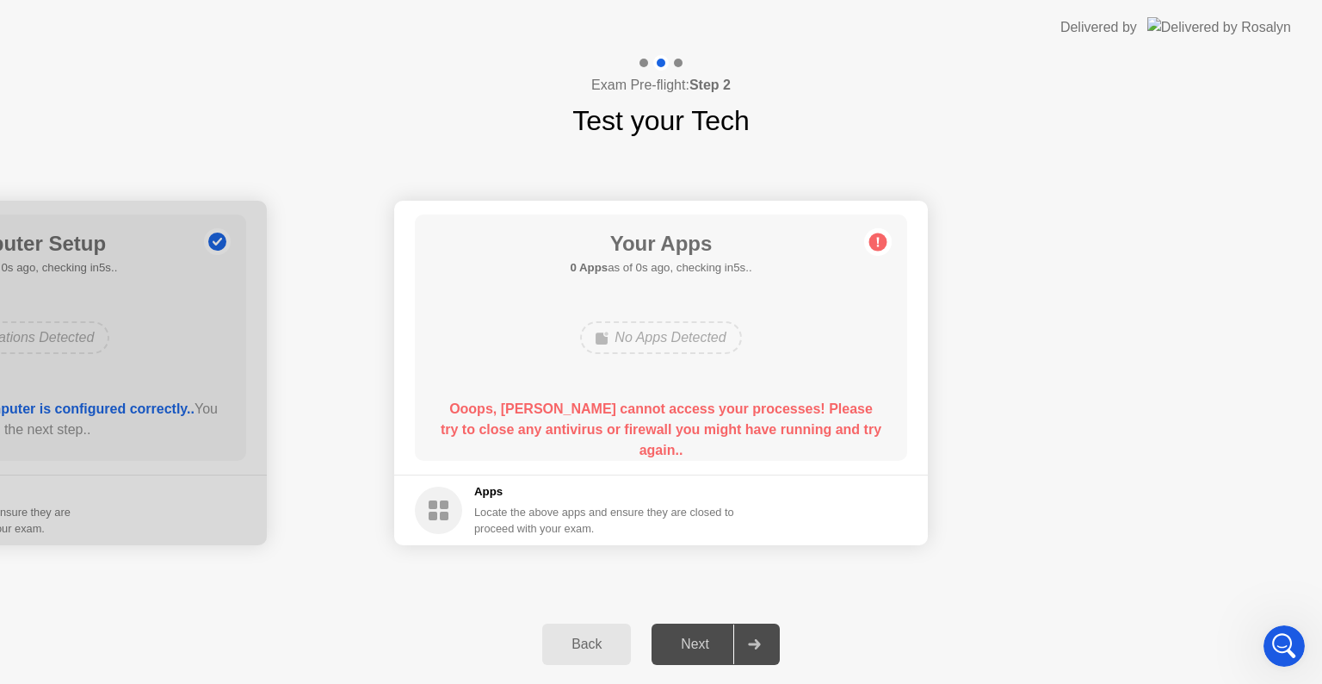
click at [407, 504] on footer "Apps Locate the above apps and ensure they are closed to proceed with your exam." at bounding box center [661, 509] width 534 height 71
drag, startPoint x: 416, startPoint y: 509, endPoint x: 430, endPoint y: 519, distance: 17.2
click at [425, 516] on circle at bounding box center [438, 509] width 47 height 47
click at [430, 519] on rect at bounding box center [433, 515] width 9 height 9
click at [1283, 636] on icon "Open Intercom Messenger" at bounding box center [1282, 643] width 28 height 28
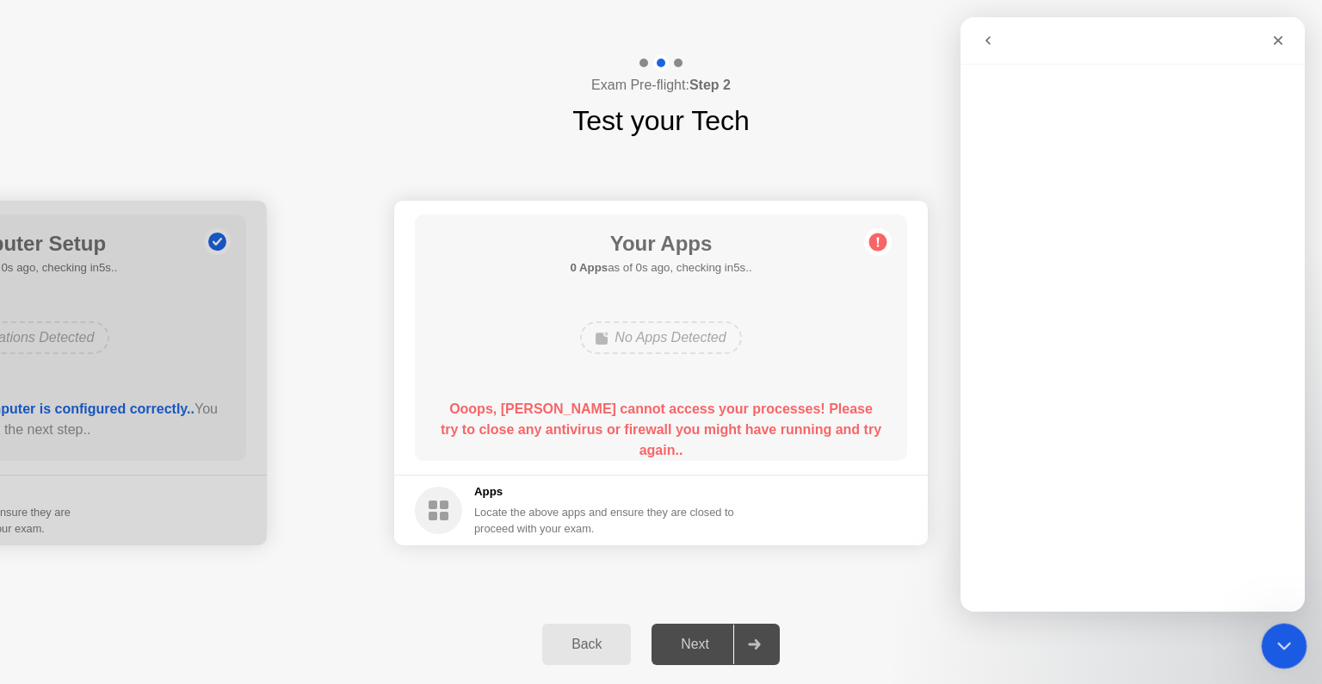
click at [1283, 639] on icon "Close Intercom Messenger" at bounding box center [1282, 643] width 21 height 21
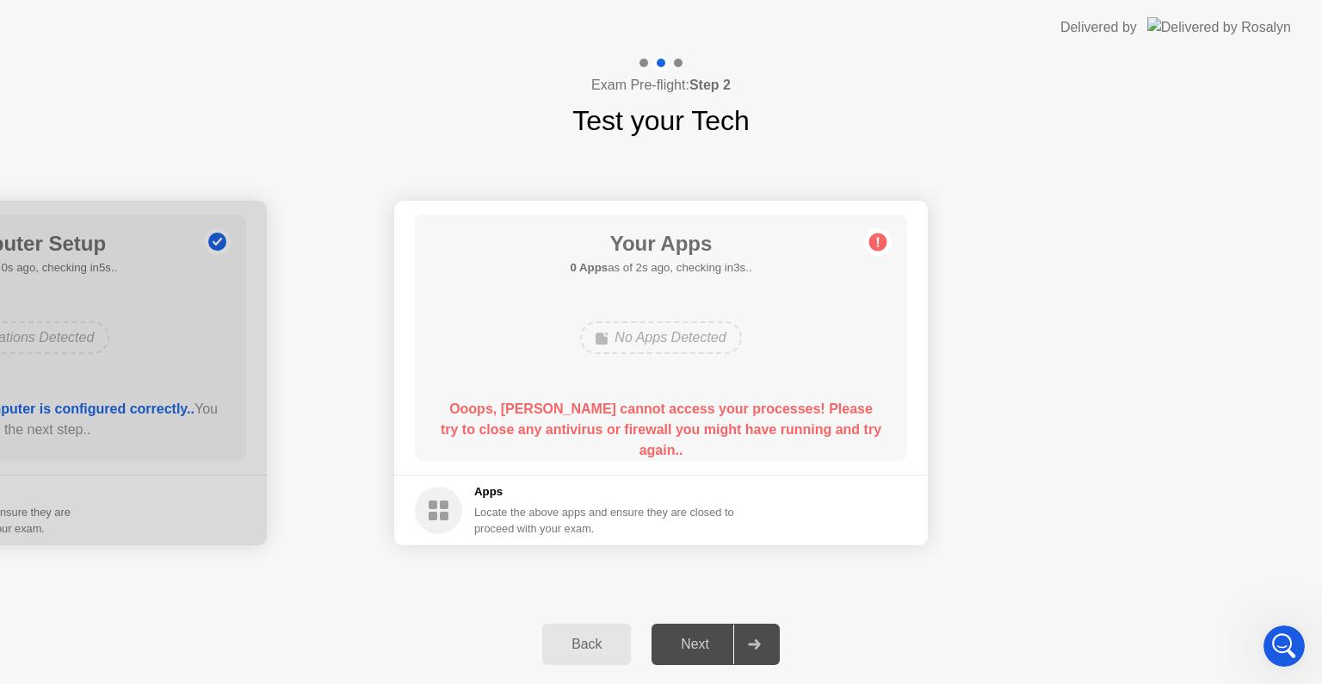
click at [752, 647] on icon at bounding box center [754, 644] width 13 height 10
click at [701, 636] on div "Next" at bounding box center [695, 643] width 77 height 15
click at [442, 516] on icon at bounding box center [438, 509] width 47 height 47
click at [874, 235] on circle at bounding box center [878, 242] width 18 height 18
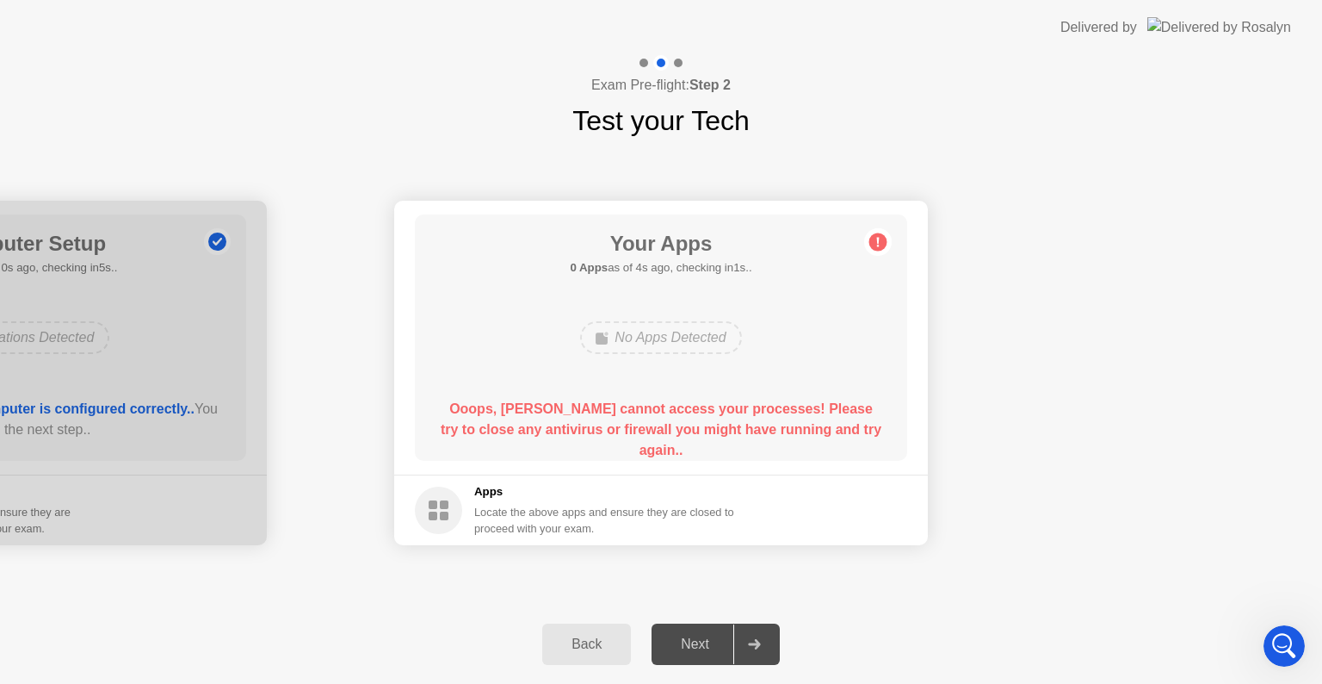
click at [874, 235] on circle at bounding box center [878, 242] width 18 height 18
click at [599, 646] on div "Back" at bounding box center [587, 643] width 78 height 15
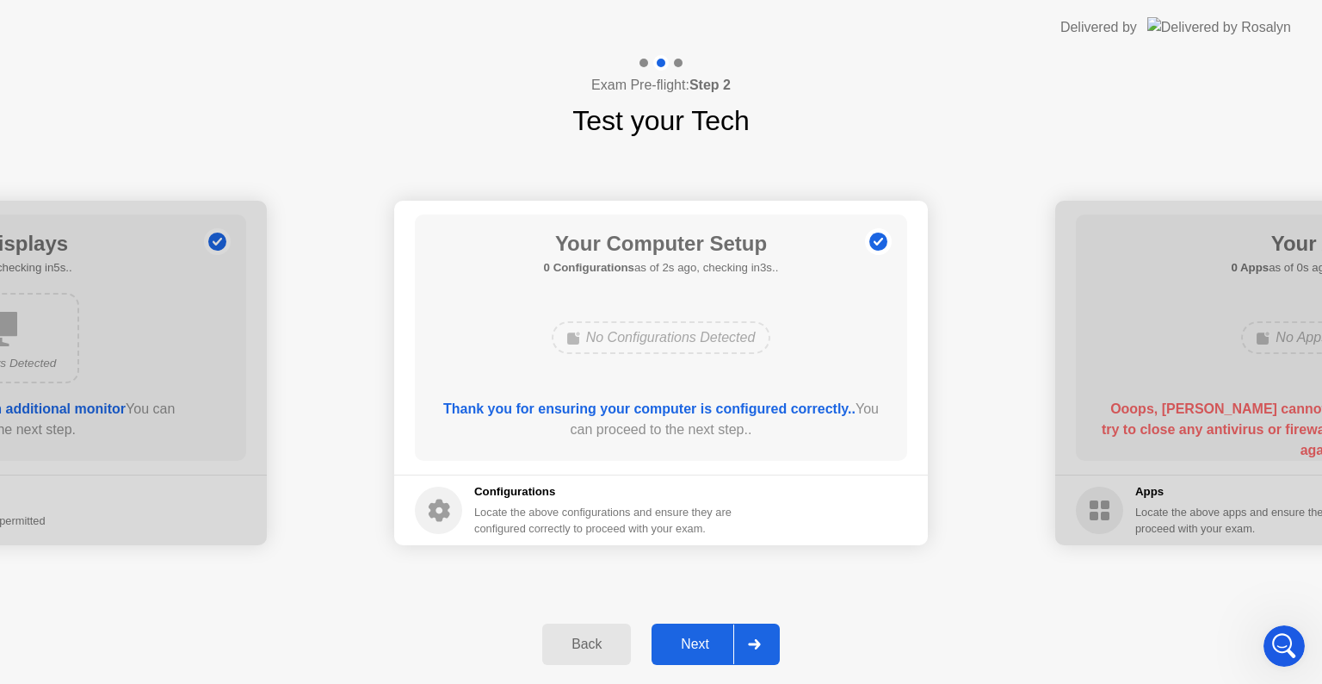
click at [442, 510] on circle at bounding box center [438, 509] width 47 height 47
click at [857, 414] on div "Thank you for ensuring your computer is configured correctly.. You can proceed …" at bounding box center [661, 419] width 443 height 41
click at [876, 532] on footer "Configurations Locate the above configurations and ensure they are configured c…" at bounding box center [661, 509] width 534 height 71
click at [758, 634] on div at bounding box center [753, 644] width 41 height 40
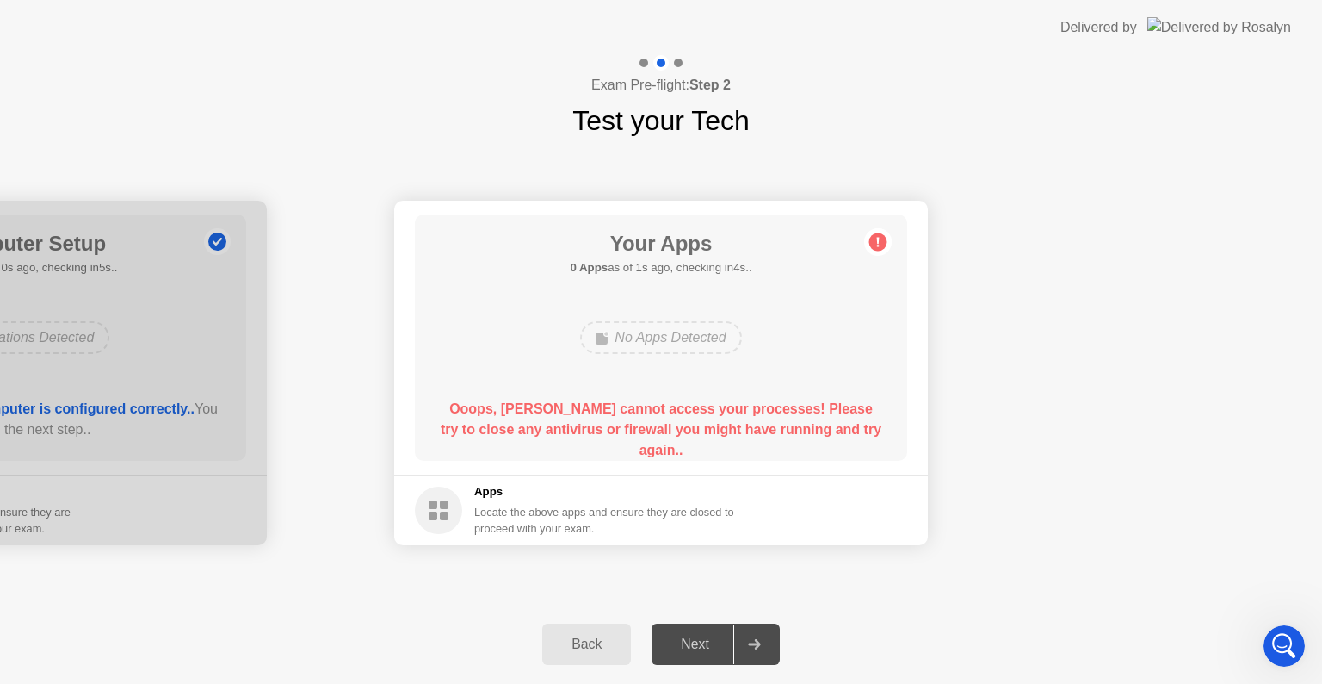
click at [708, 643] on div "Next" at bounding box center [695, 643] width 77 height 15
click at [750, 647] on icon at bounding box center [754, 644] width 13 height 10
click at [714, 645] on div "Next" at bounding box center [695, 643] width 77 height 15
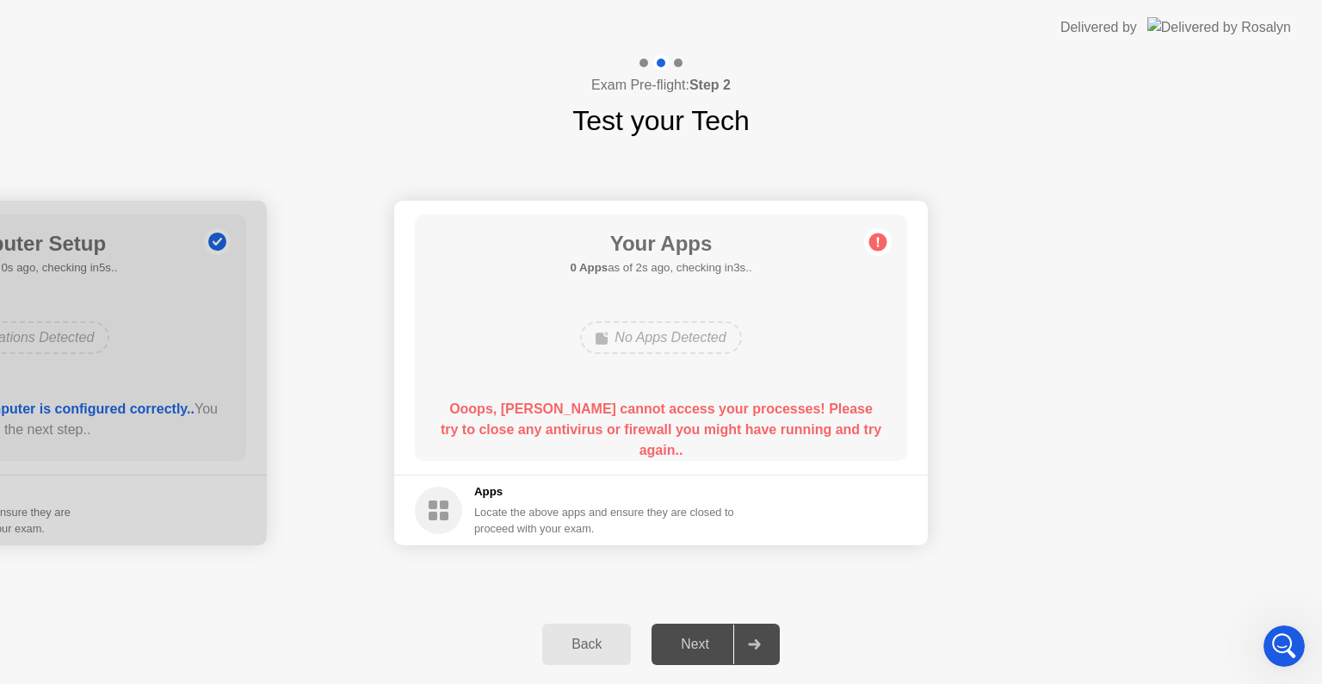
drag, startPoint x: 714, startPoint y: 645, endPoint x: 766, endPoint y: 519, distance: 136.2
click at [714, 644] on div "Next" at bounding box center [695, 643] width 77 height 15
click at [582, 644] on div "Back" at bounding box center [587, 643] width 78 height 15
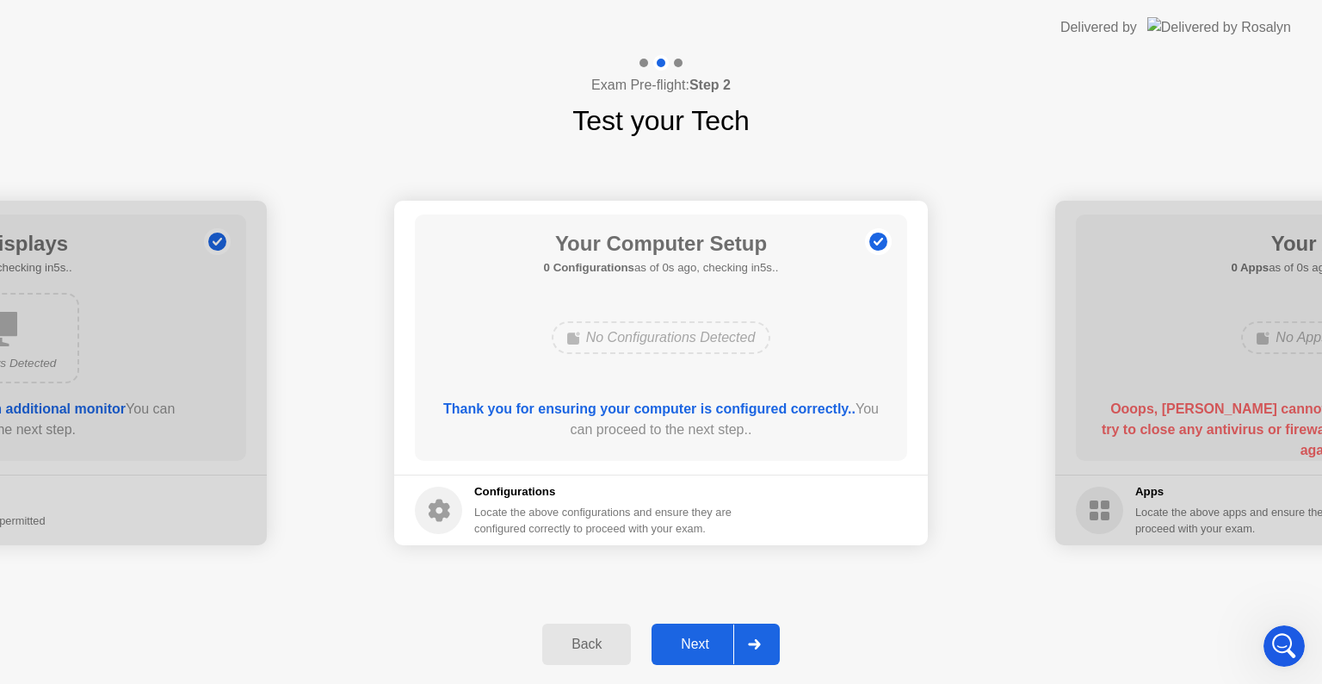
click at [713, 641] on div "Next" at bounding box center [695, 643] width 77 height 15
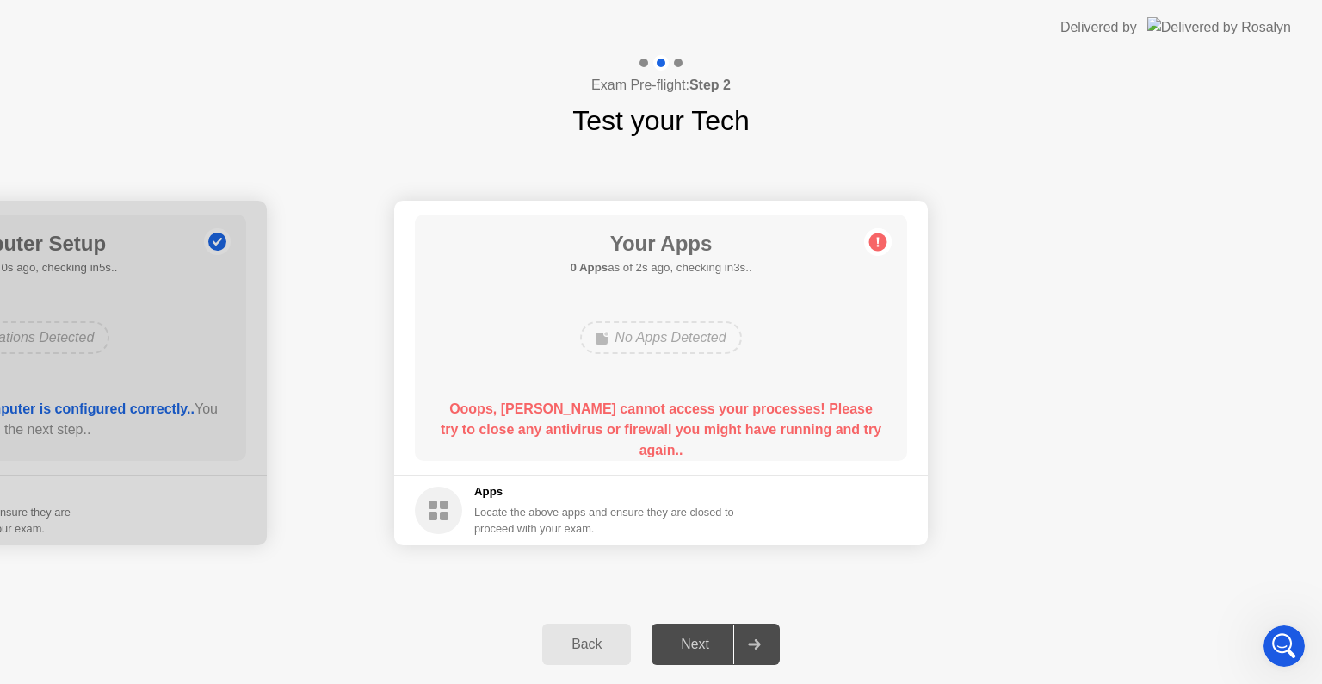
click at [882, 244] on circle at bounding box center [878, 242] width 18 height 18
click at [761, 634] on div at bounding box center [753, 644] width 41 height 40
click at [702, 644] on div "Next" at bounding box center [695, 643] width 77 height 15
click at [751, 641] on icon at bounding box center [754, 644] width 13 height 10
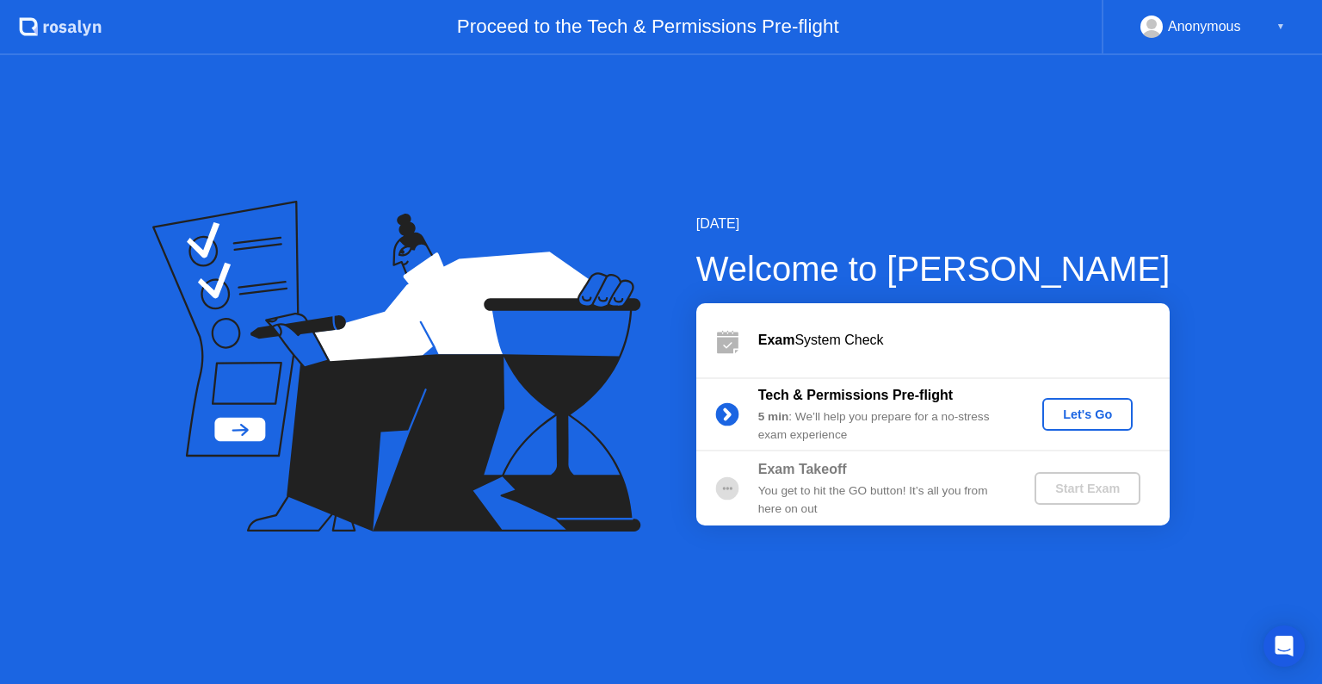
click at [1085, 409] on div "Let's Go" at bounding box center [1087, 414] width 77 height 14
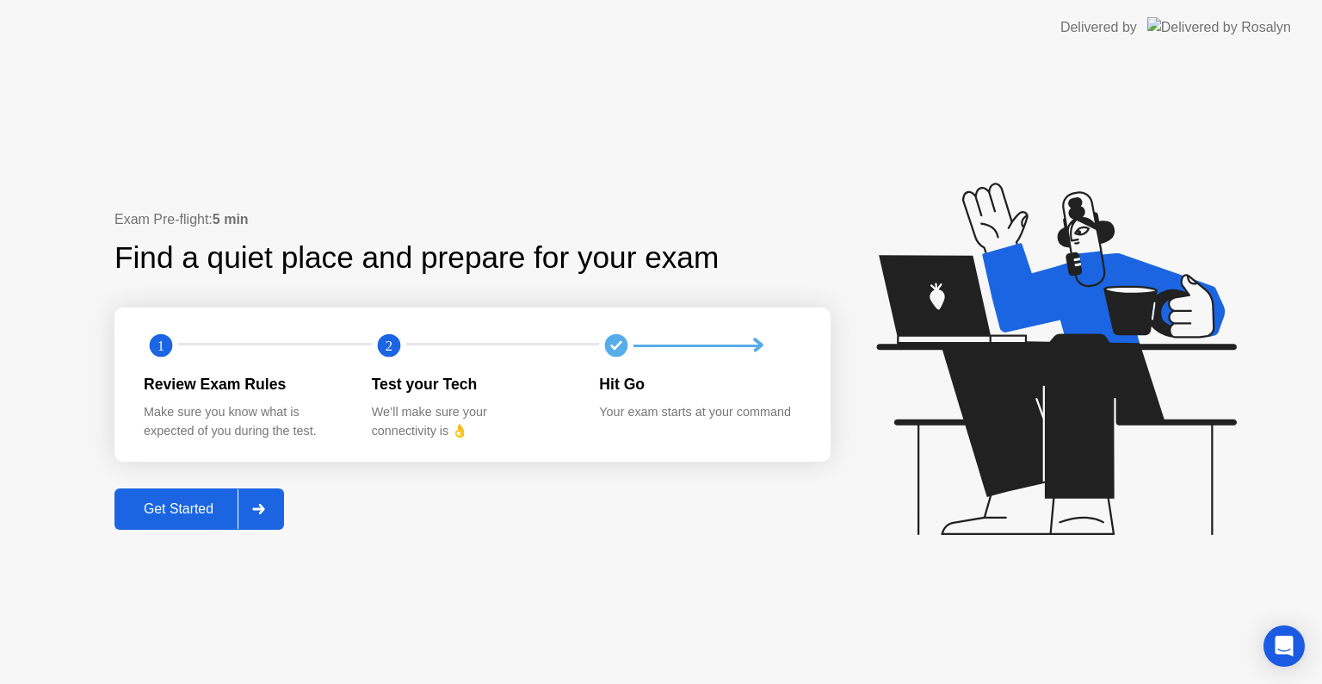
click at [165, 506] on div "Get Started" at bounding box center [179, 508] width 118 height 15
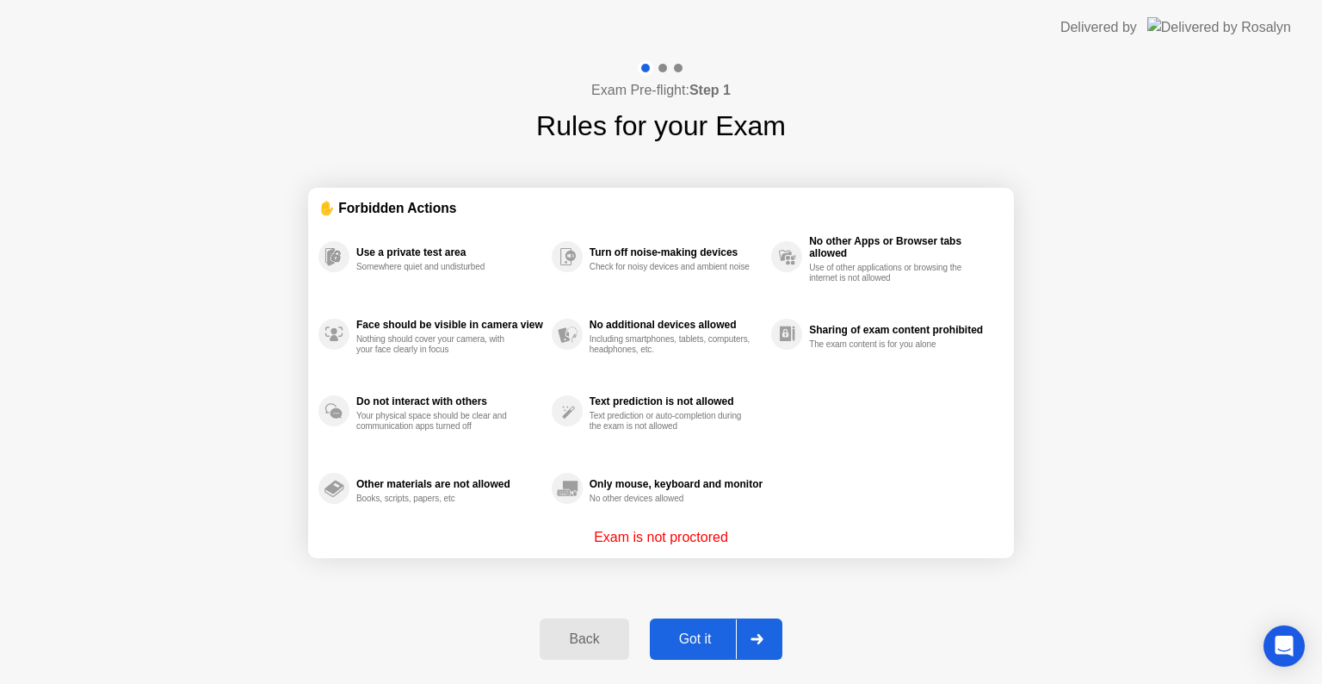
click at [715, 623] on button "Got it" at bounding box center [716, 638] width 133 height 41
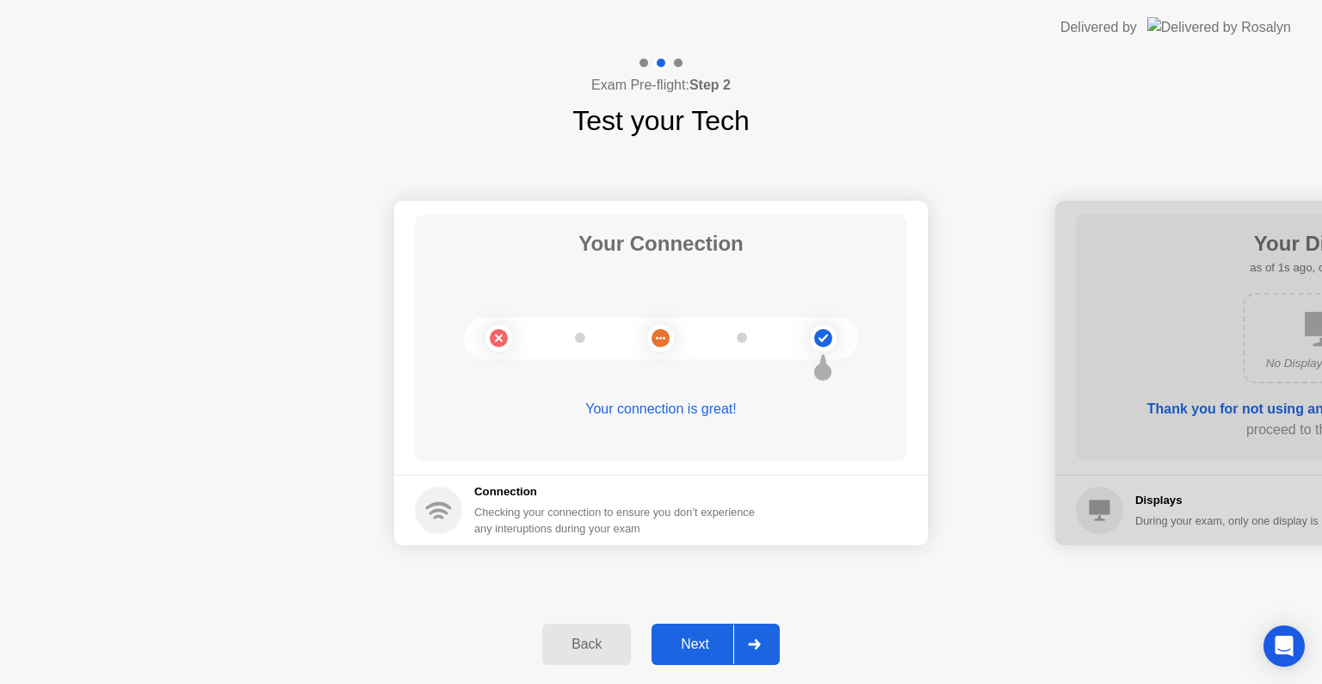
click at [710, 649] on div "Next" at bounding box center [695, 643] width 77 height 15
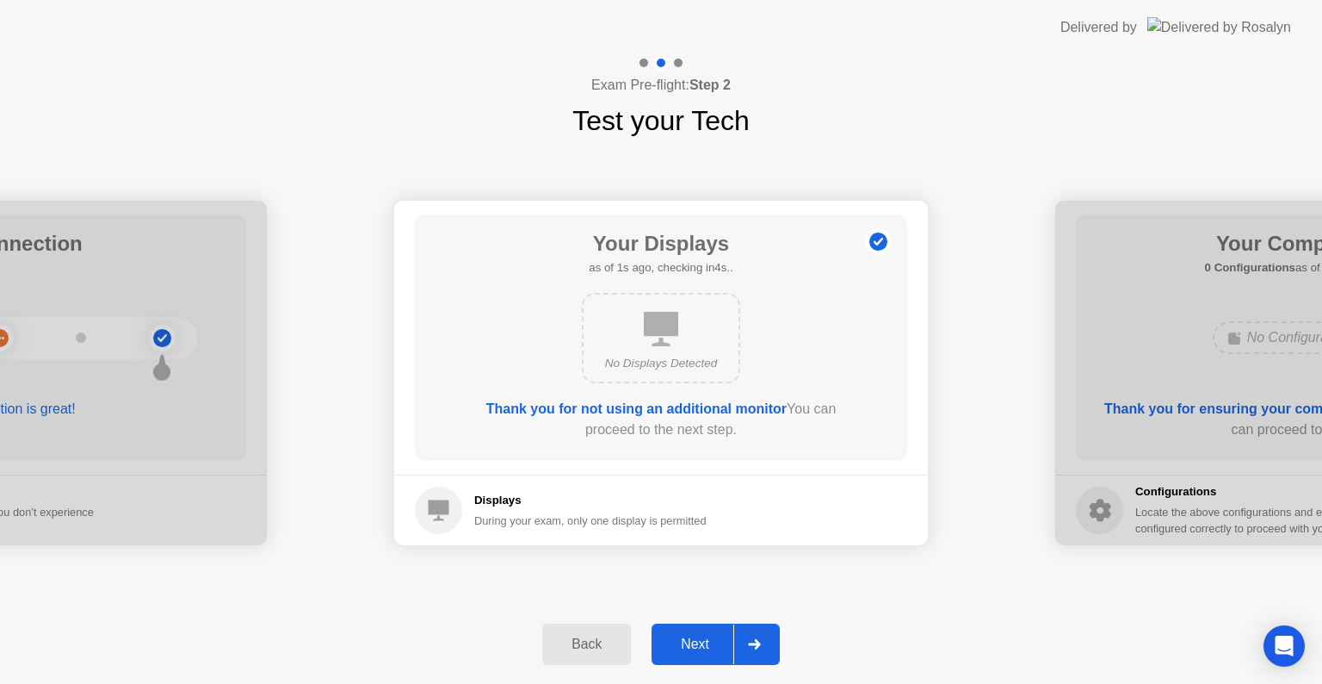
click at [710, 649] on div "Next" at bounding box center [695, 643] width 77 height 15
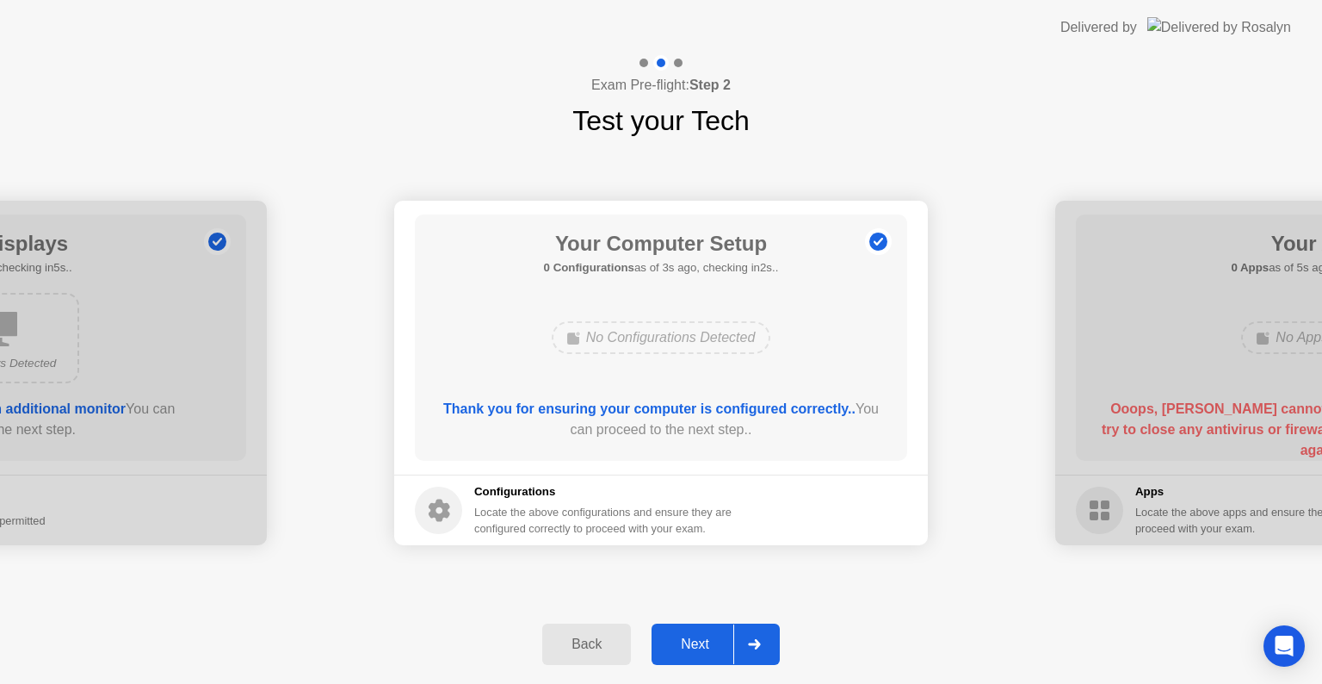
click at [710, 649] on div "Next" at bounding box center [695, 643] width 77 height 15
